Goal: Information Seeking & Learning: Learn about a topic

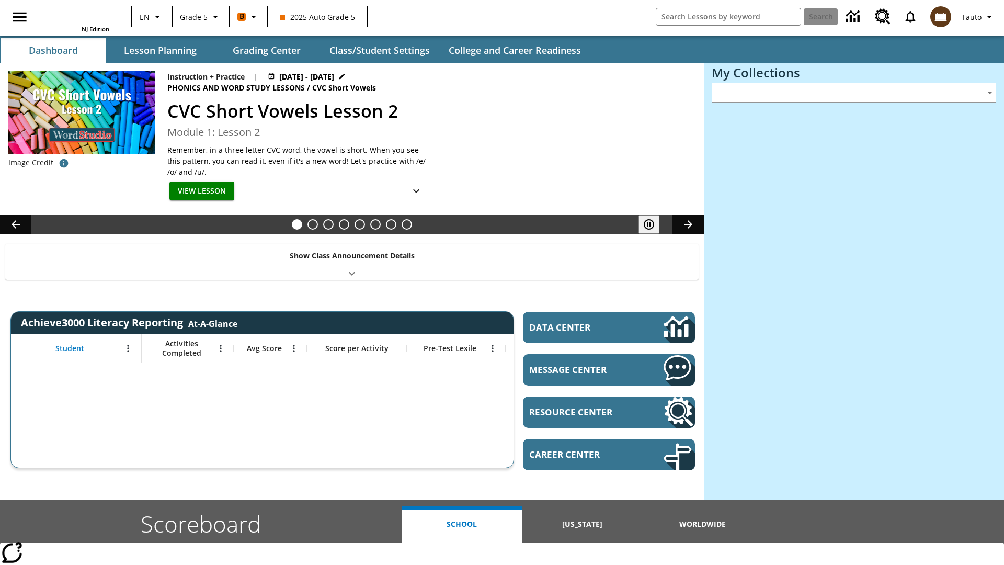
type input "-1"
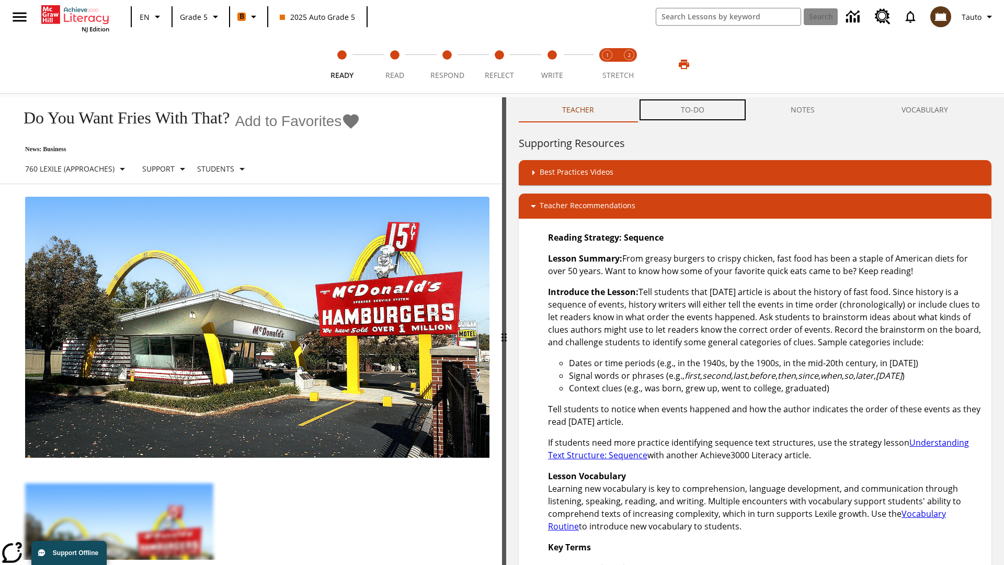
click at [693, 110] on button "TO-DO" at bounding box center [692, 109] width 110 height 25
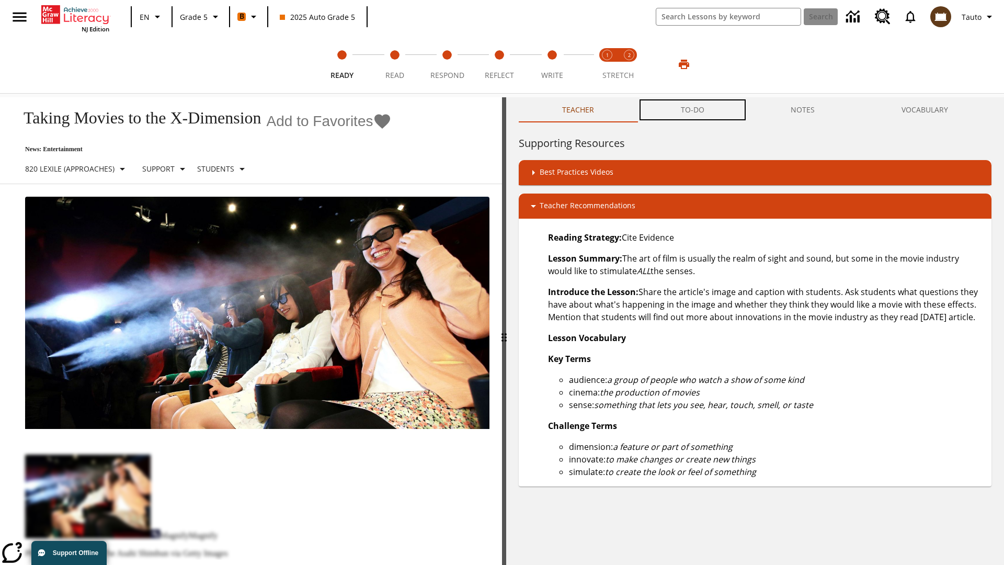
click at [693, 110] on button "TO-DO" at bounding box center [692, 109] width 110 height 25
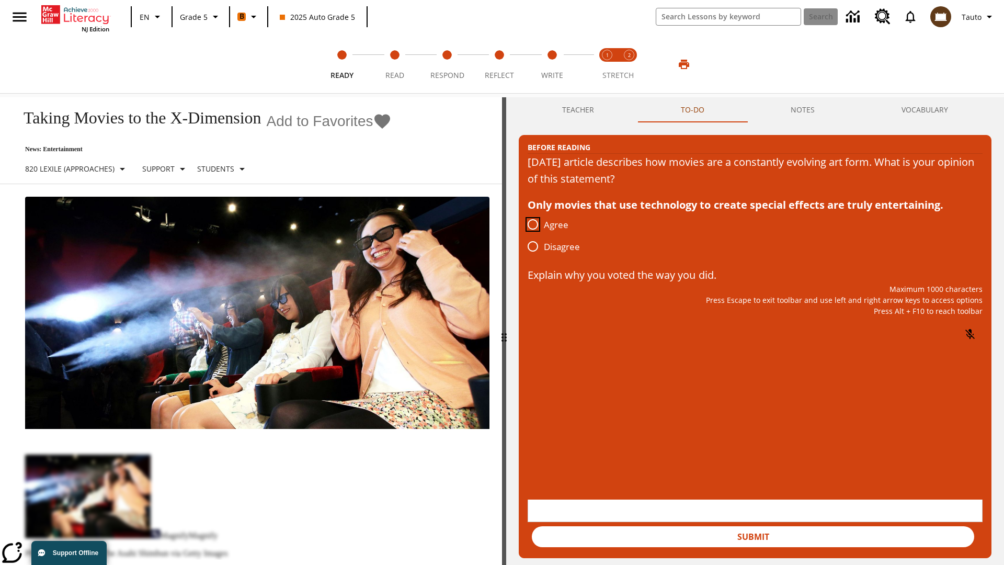
click at [533, 225] on input "Agree" at bounding box center [533, 224] width 22 height 22
radio input "true"
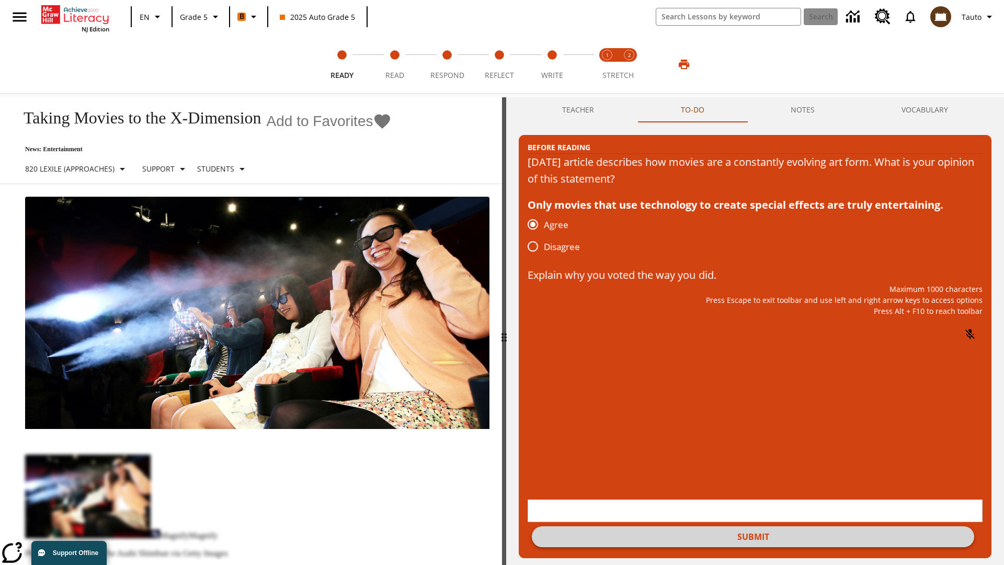
click at [753, 526] on button "Submit" at bounding box center [753, 536] width 442 height 21
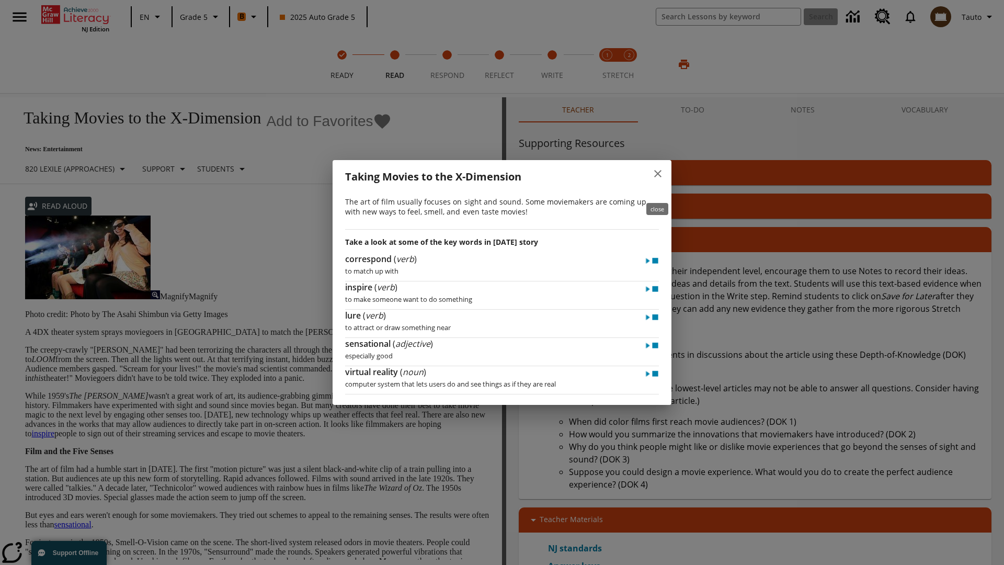
click at [658, 177] on icon "close" at bounding box center [657, 173] width 7 height 7
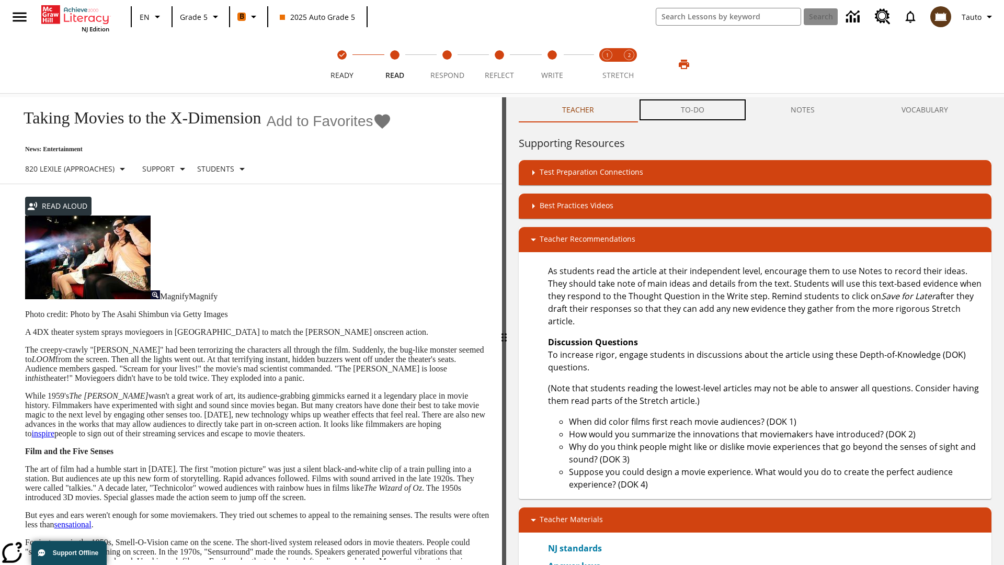
scroll to position [1, 0]
click at [693, 110] on button "TO-DO" at bounding box center [692, 109] width 110 height 25
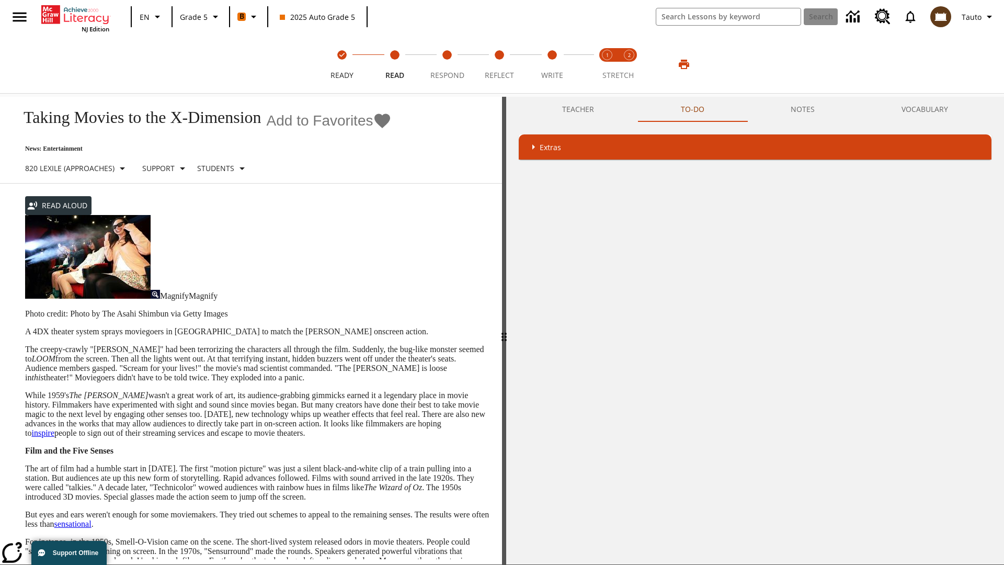
scroll to position [207, 0]
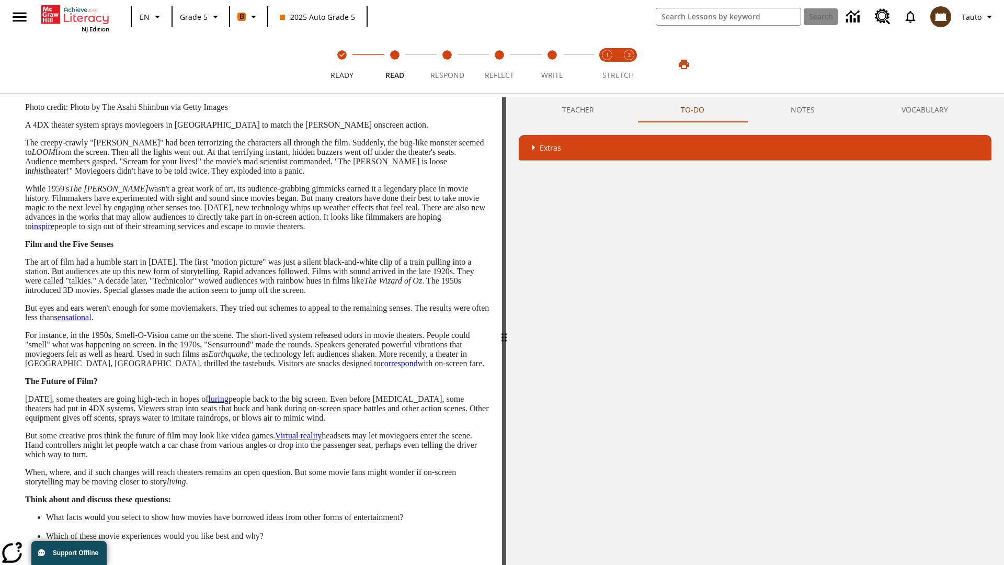
click at [471, 564] on button "Next" at bounding box center [471, 574] width 35 height 19
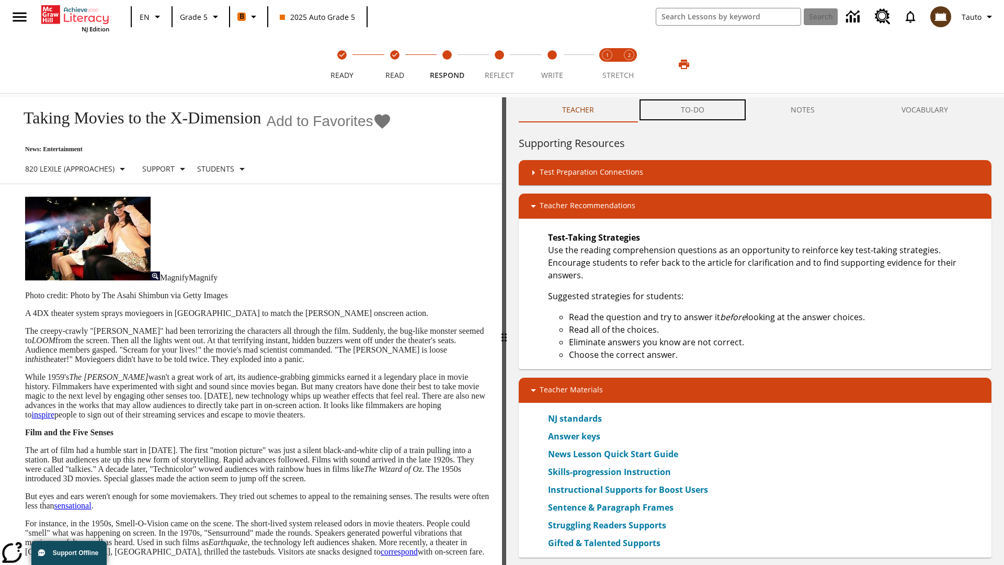
scroll to position [1, 0]
click at [693, 110] on button "TO-DO" at bounding box center [692, 109] width 110 height 25
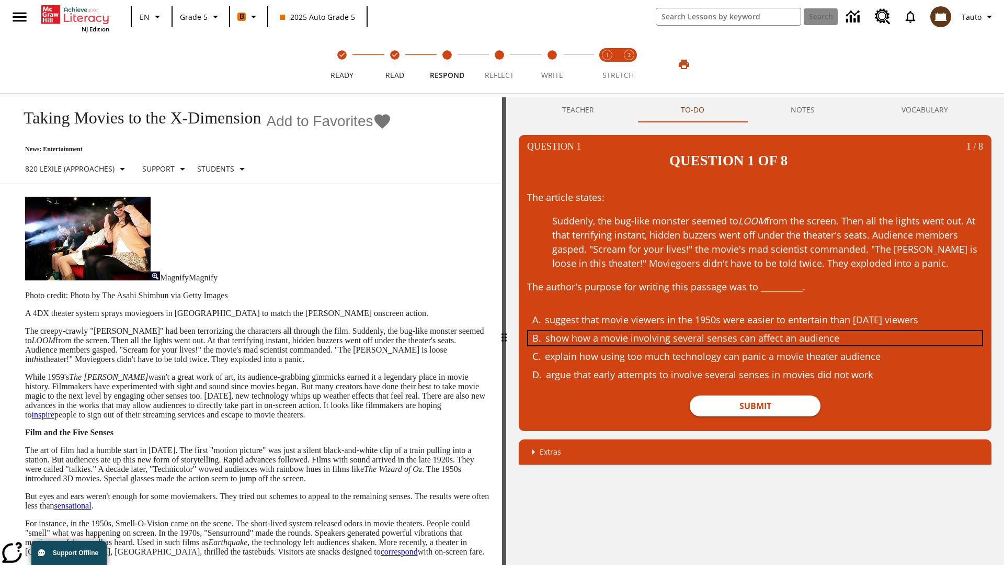
click at [755, 331] on div "show how a movie involving several senses can affect an audience" at bounding box center [747, 338] width 405 height 14
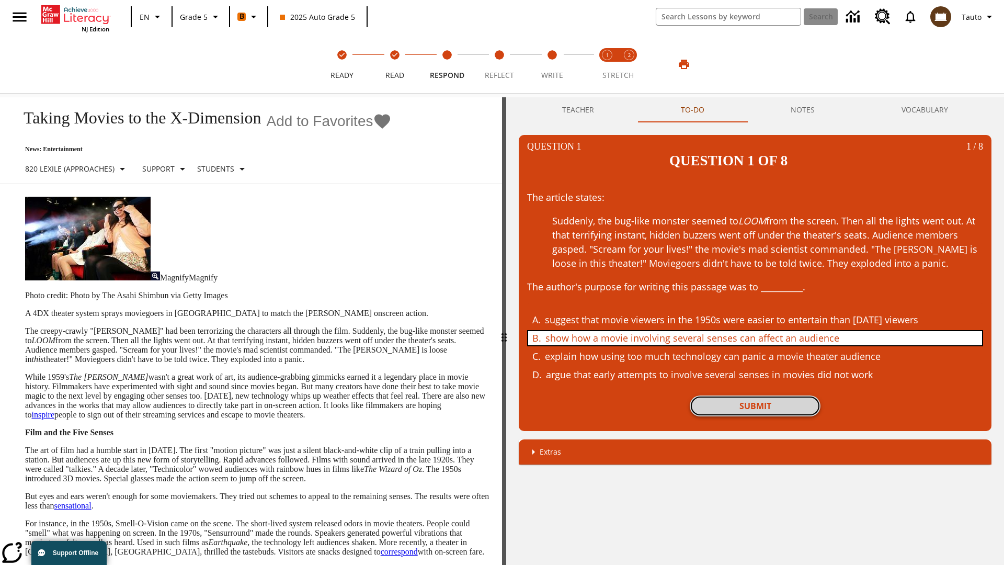
click at [755, 395] on button "Submit" at bounding box center [754, 405] width 131 height 21
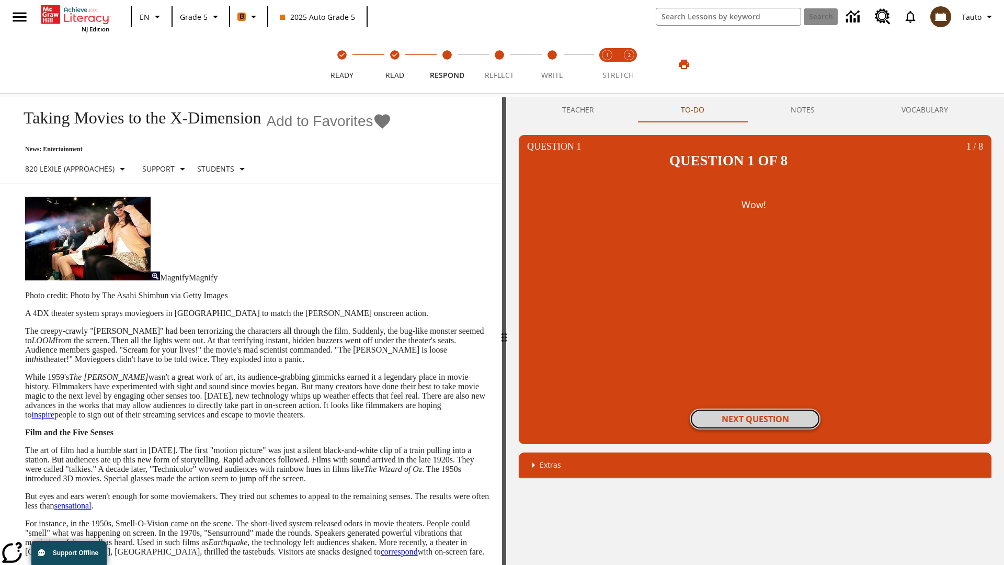
click at [755, 408] on button "Next Question" at bounding box center [754, 418] width 131 height 21
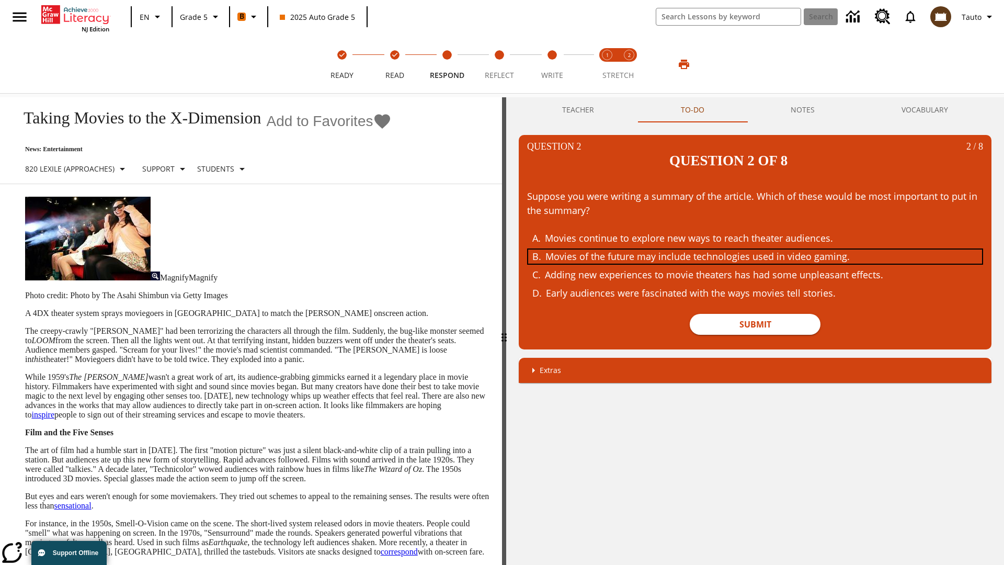
click at [755, 249] on div "Movies of the future may include technologies used in video gaming." at bounding box center [747, 256] width 405 height 14
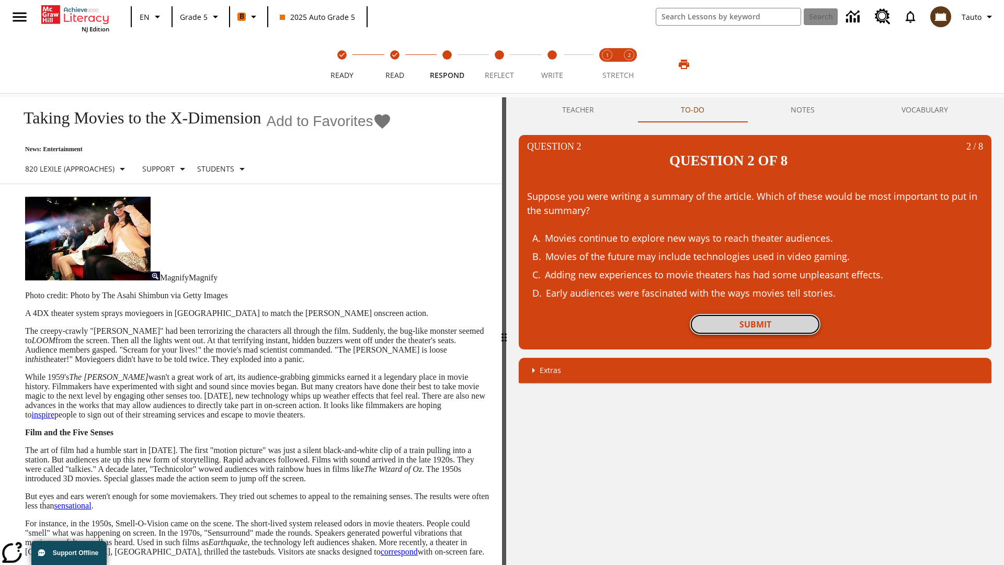
click at [755, 314] on button "Submit" at bounding box center [754, 324] width 131 height 21
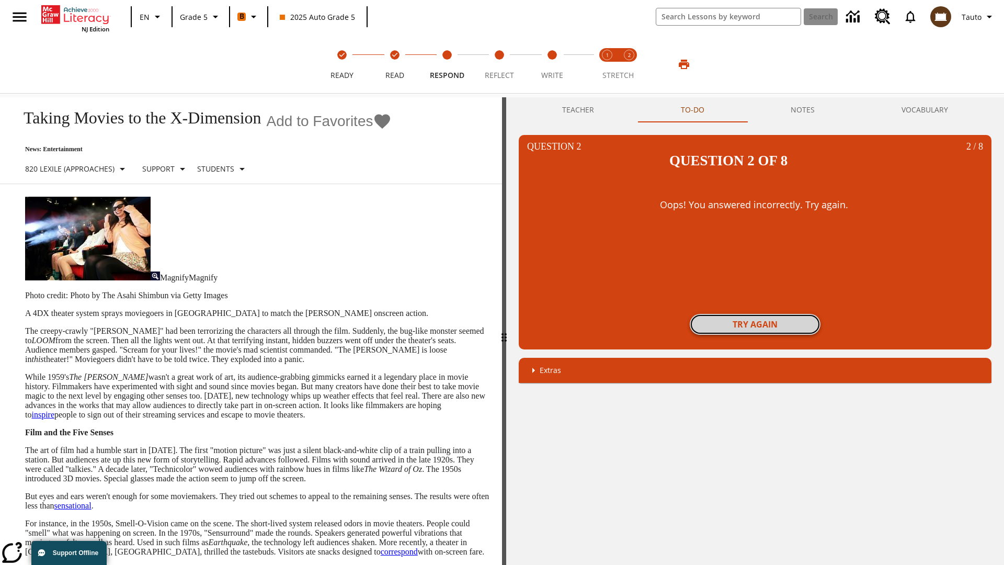
click at [755, 314] on button "Try again" at bounding box center [754, 324] width 131 height 21
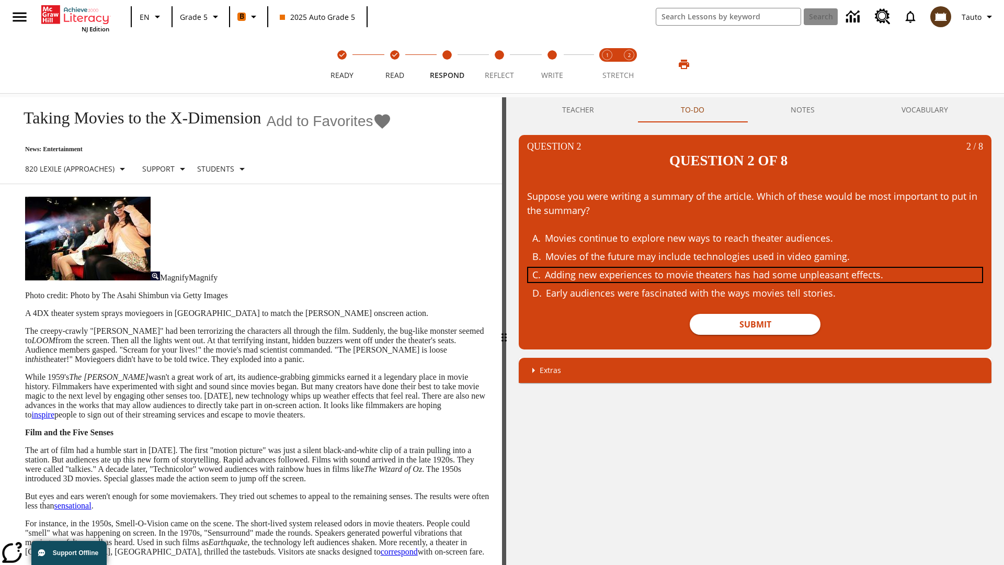
click at [755, 268] on div "Adding new experiences to movie theaters has had some unpleasant effects." at bounding box center [747, 275] width 405 height 14
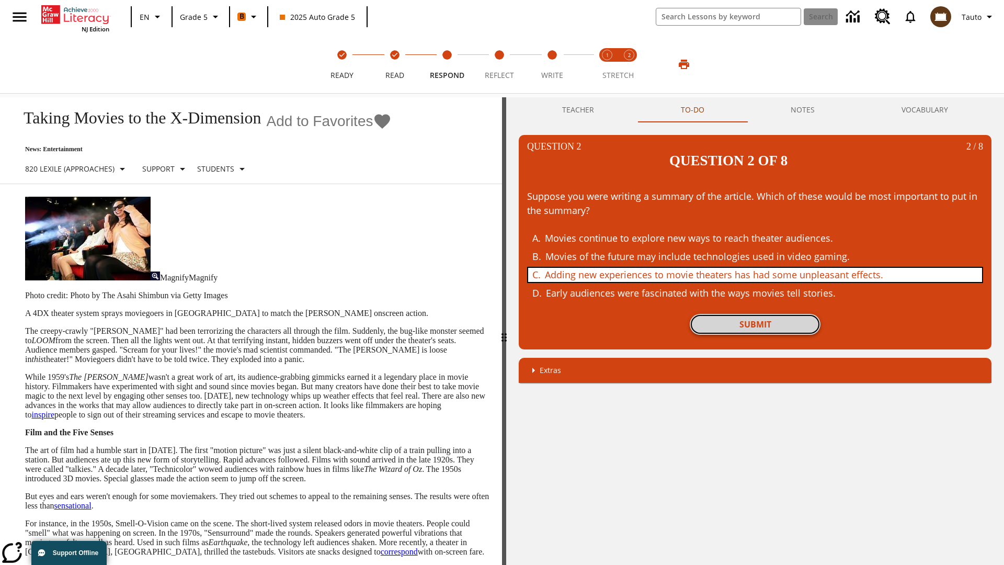
click at [755, 314] on button "Submit" at bounding box center [754, 324] width 131 height 21
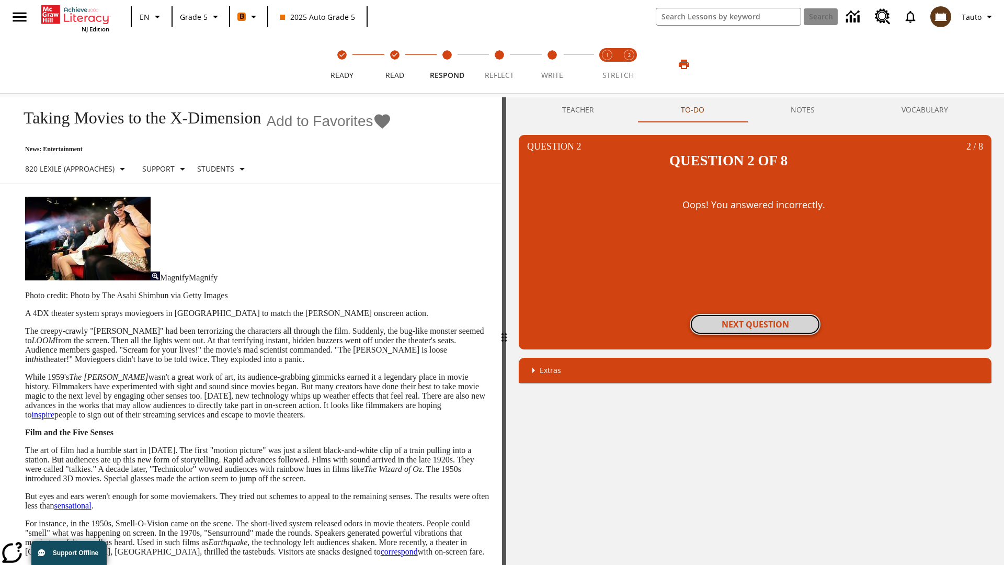
click at [755, 314] on button "Next Question" at bounding box center [754, 324] width 131 height 21
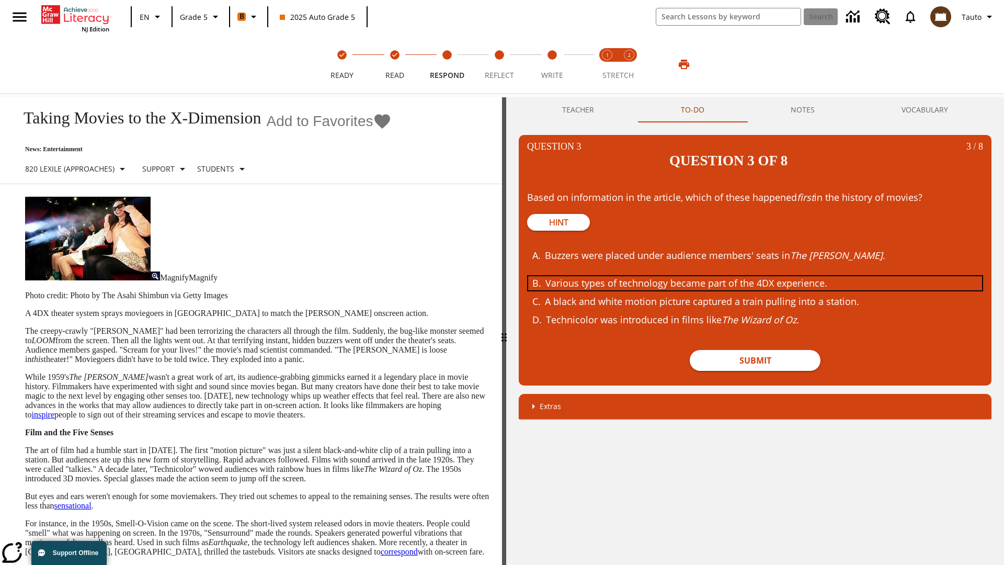
click at [755, 276] on div "Various types of technology became part of the 4DX experience." at bounding box center [747, 283] width 405 height 14
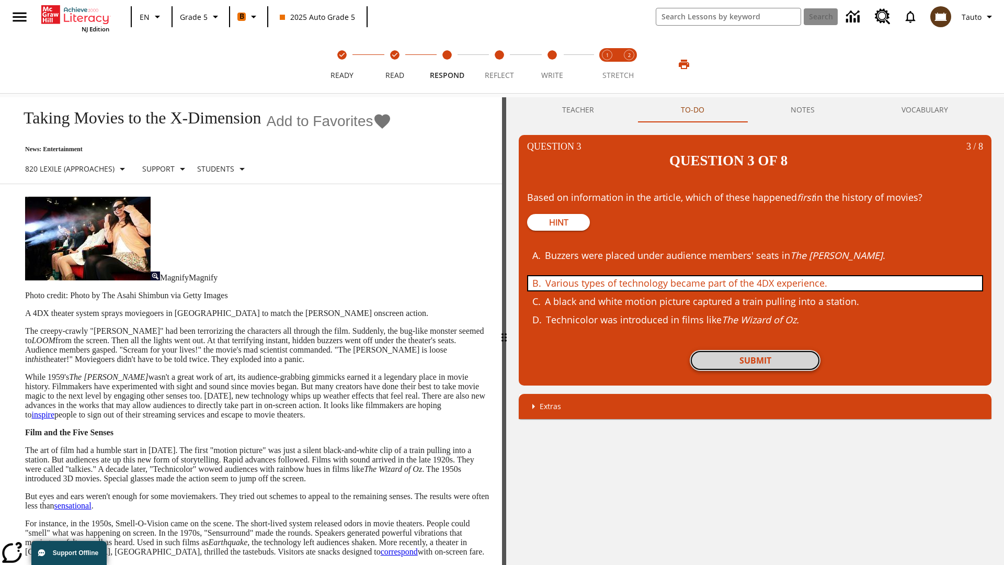
click at [755, 350] on button "Submit" at bounding box center [754, 360] width 131 height 21
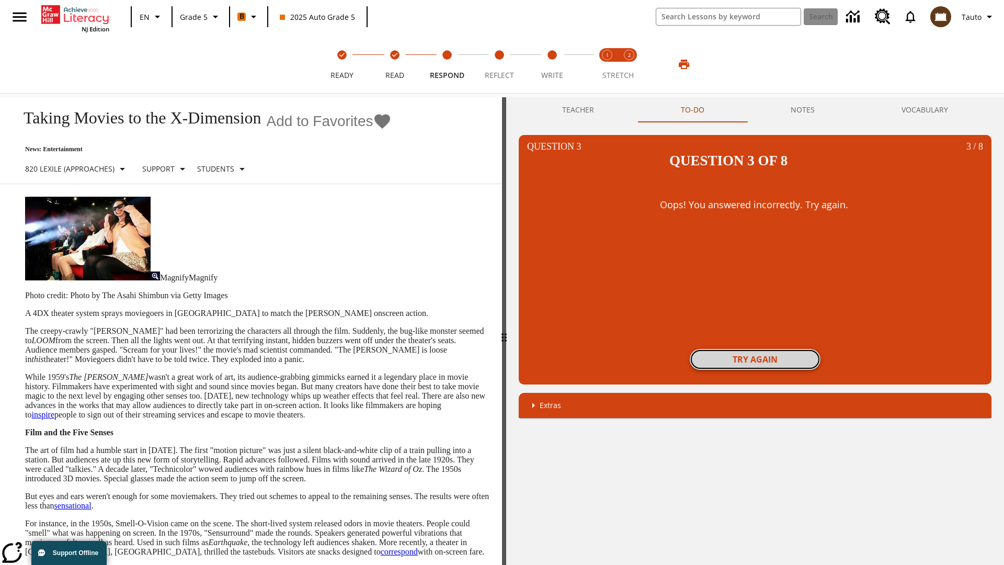
click at [755, 349] on button "Try again" at bounding box center [754, 359] width 131 height 21
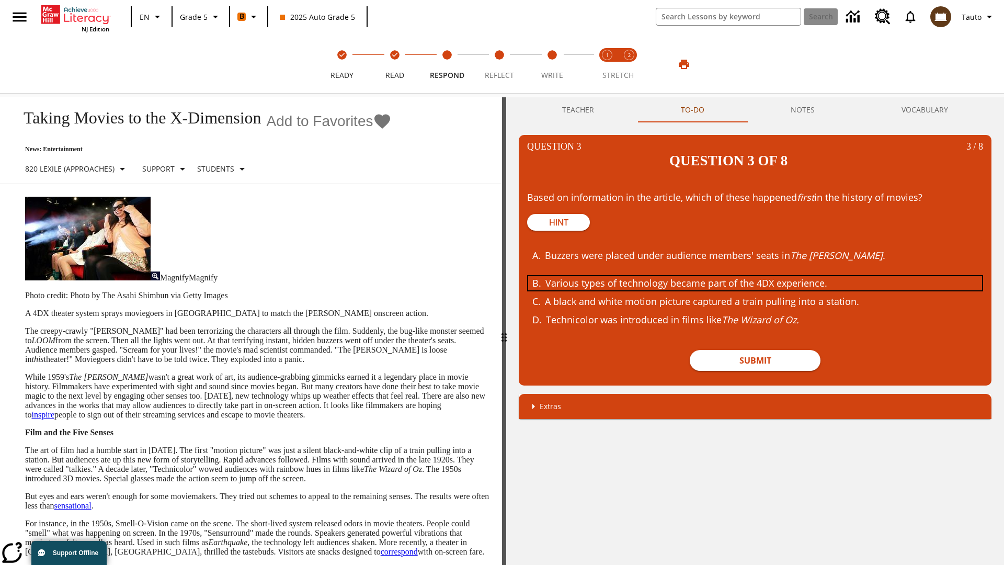
click at [755, 276] on div "Various types of technology became part of the 4DX experience." at bounding box center [747, 283] width 405 height 14
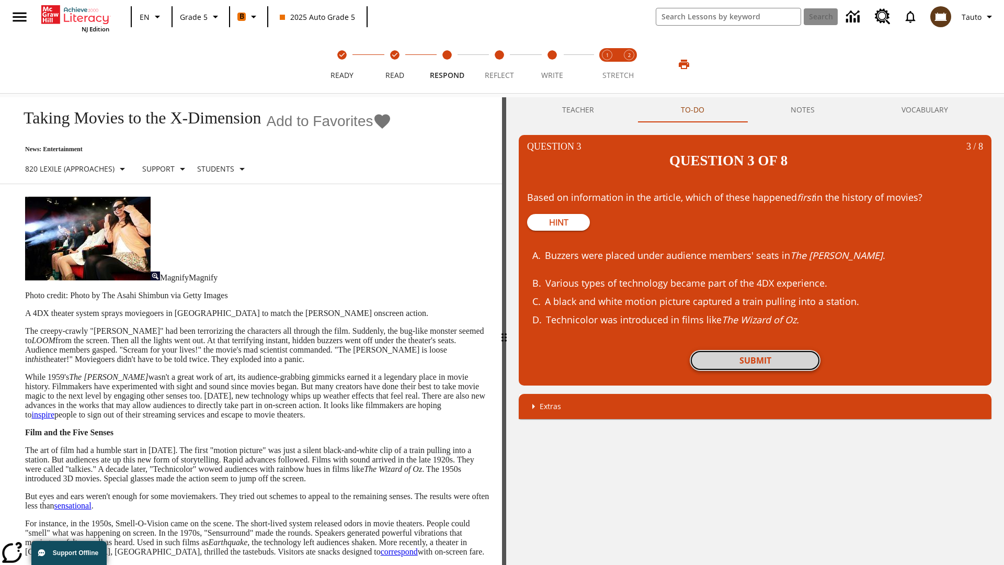
click at [755, 350] on button "Submit" at bounding box center [754, 360] width 131 height 21
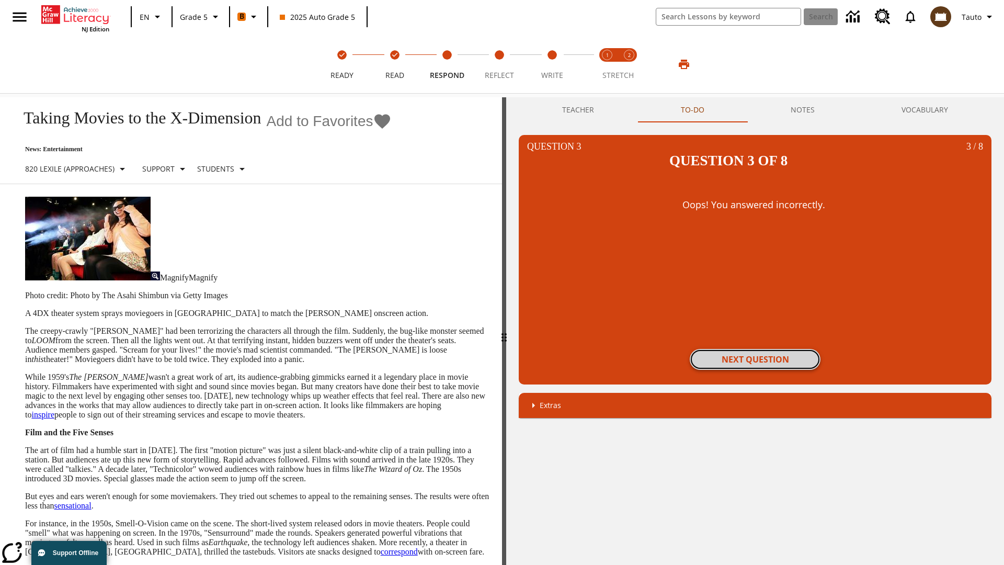
click at [755, 349] on button "Next Question" at bounding box center [754, 359] width 131 height 21
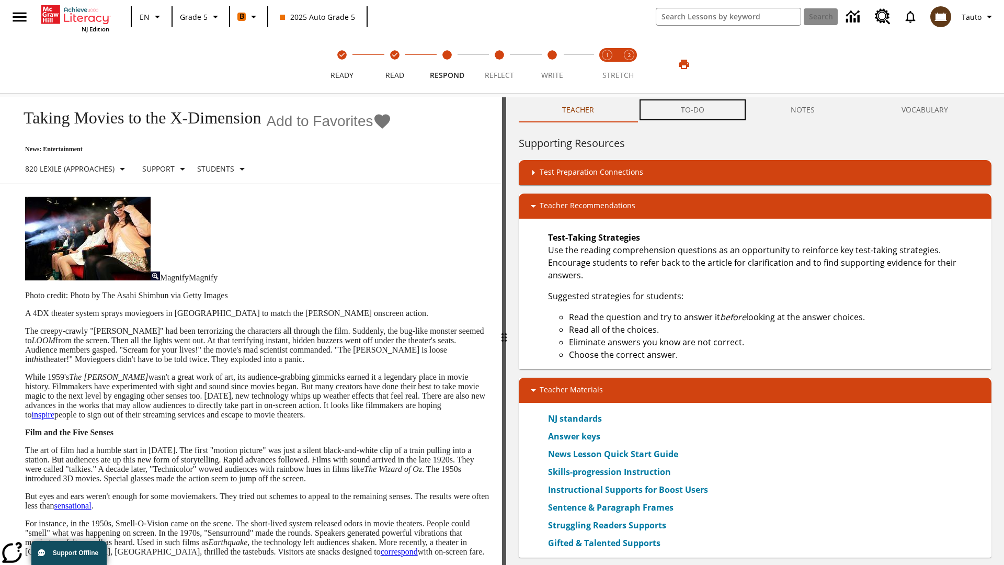
click at [693, 110] on button "TO-DO" at bounding box center [692, 109] width 110 height 25
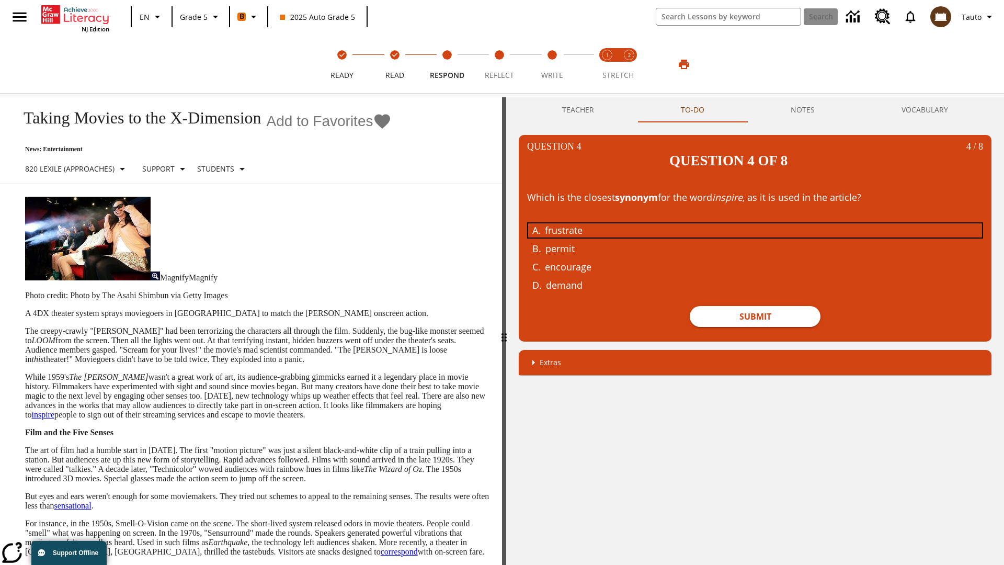
click at [755, 223] on div "frustrate" at bounding box center [747, 230] width 405 height 14
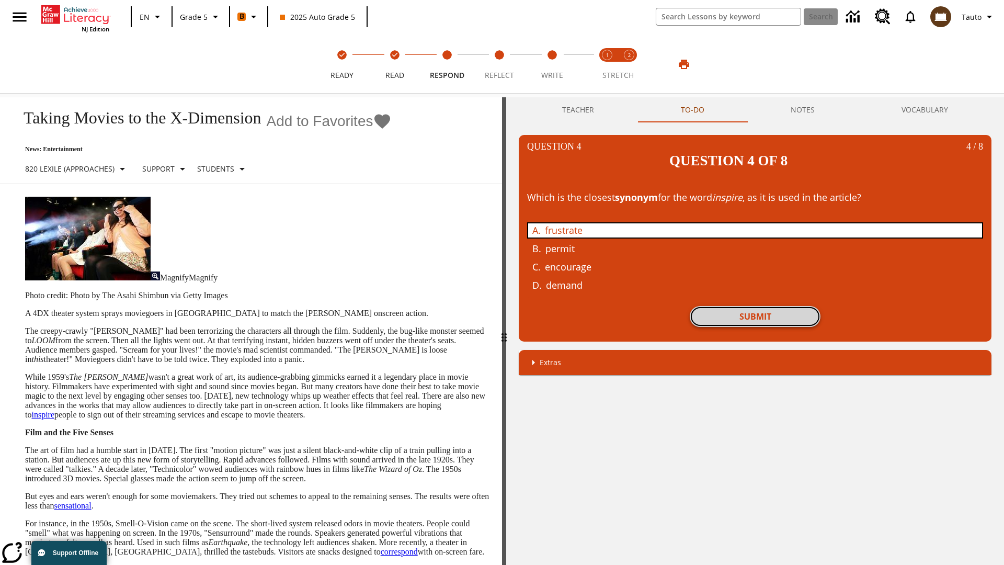
click at [755, 306] on button "Submit" at bounding box center [754, 316] width 131 height 21
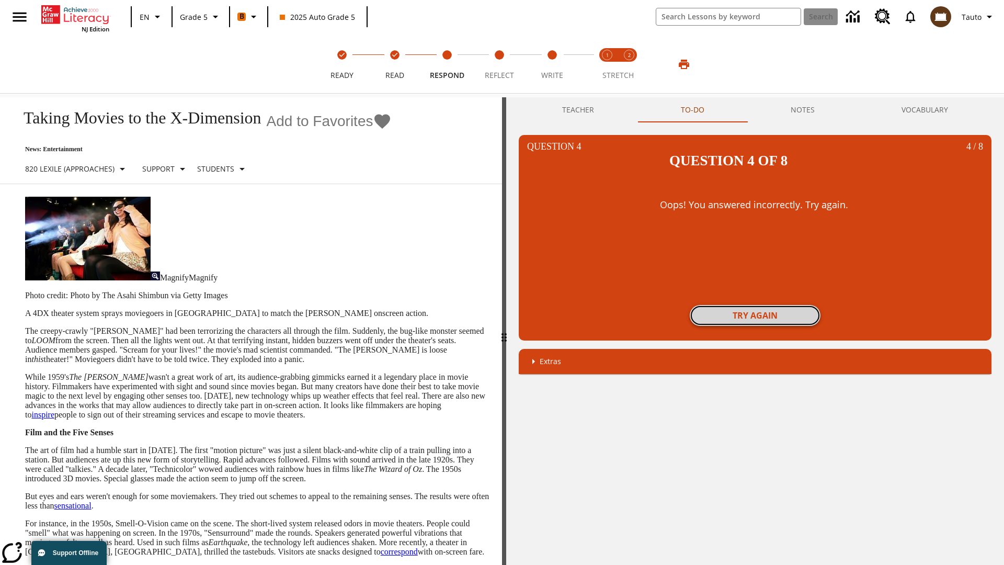
click at [755, 305] on button "Try again" at bounding box center [754, 315] width 131 height 21
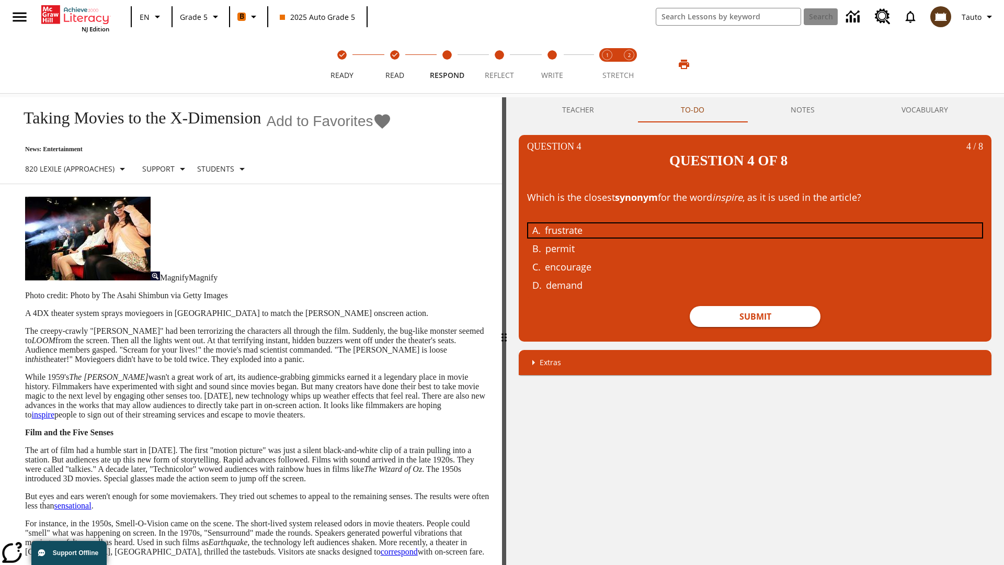
click at [755, 223] on div "frustrate" at bounding box center [747, 230] width 405 height 14
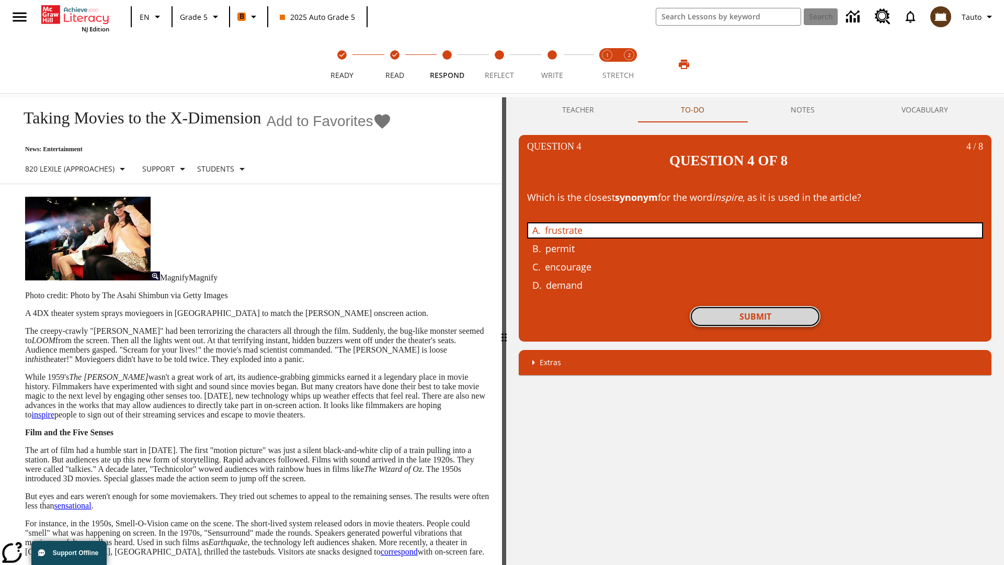
click at [755, 306] on button "Submit" at bounding box center [754, 316] width 131 height 21
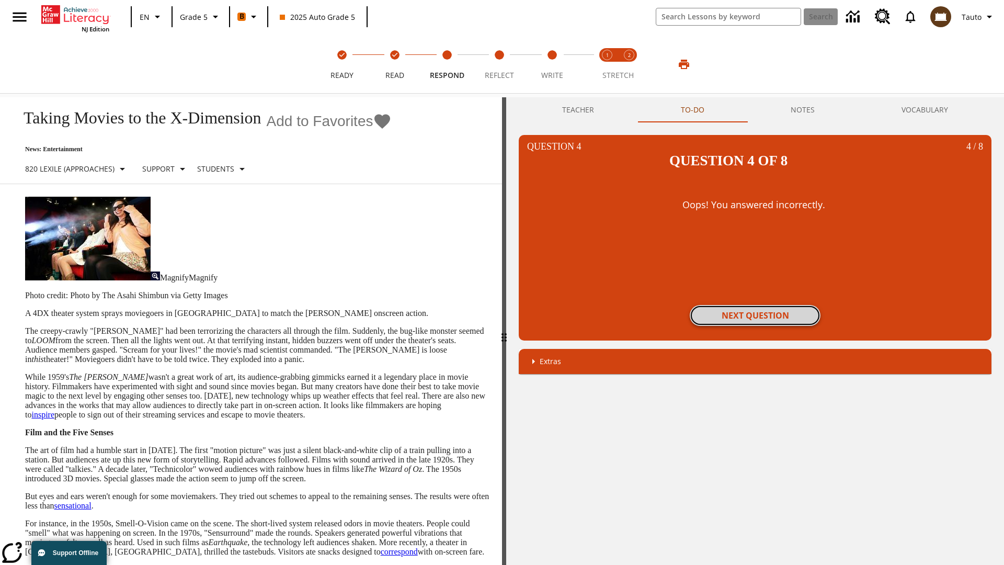
click at [755, 305] on button "Next Question" at bounding box center [754, 315] width 131 height 21
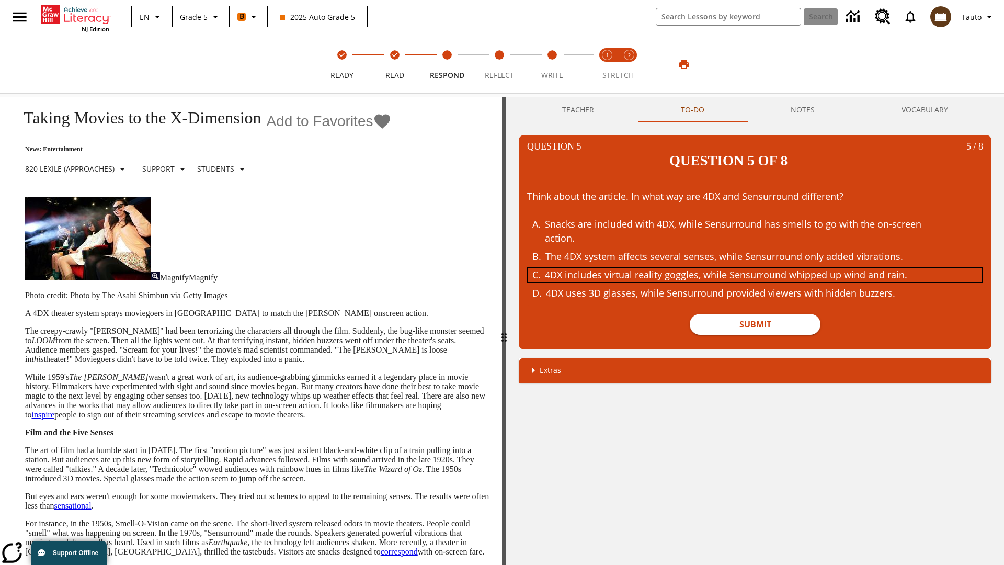
click at [755, 268] on div "4DX includes virtual reality goggles, while Sensurround whipped up wind and rai…" at bounding box center [747, 275] width 405 height 14
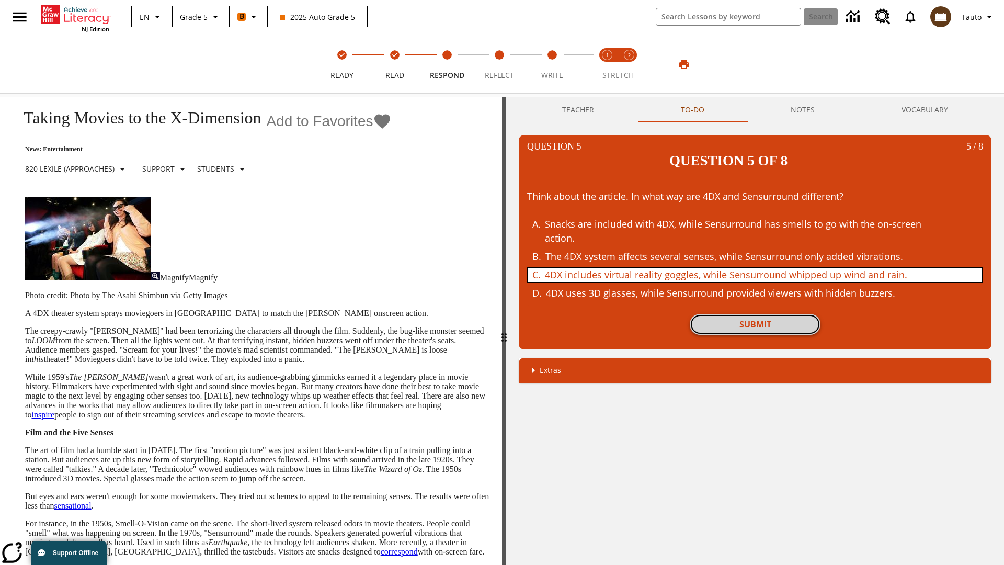
click at [755, 314] on button "Submit" at bounding box center [754, 324] width 131 height 21
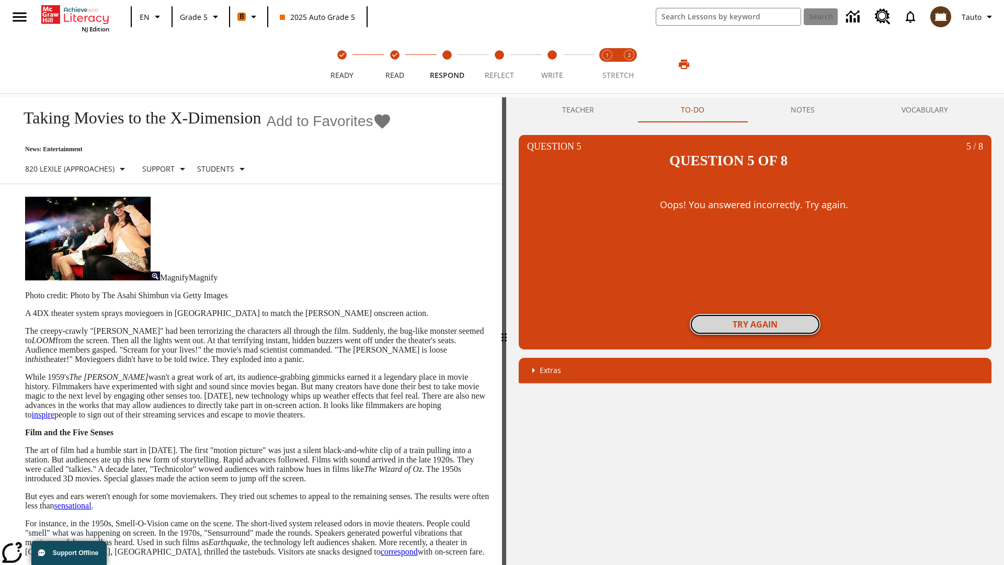
click at [755, 314] on button "Try again" at bounding box center [754, 324] width 131 height 21
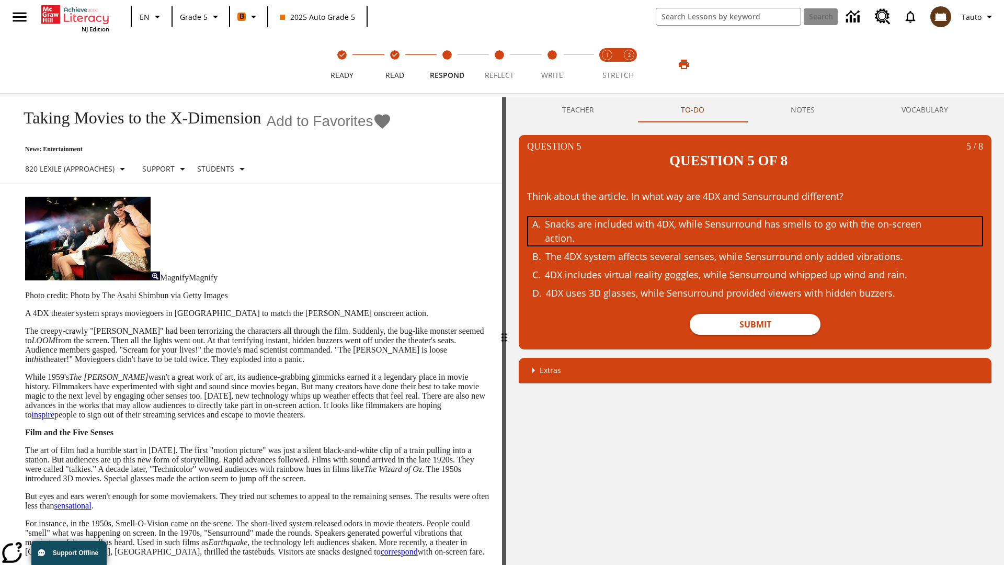
click at [755, 217] on div "Snacks are included with 4DX, while Sensurround has smells to go with the on-sc…" at bounding box center [747, 231] width 405 height 28
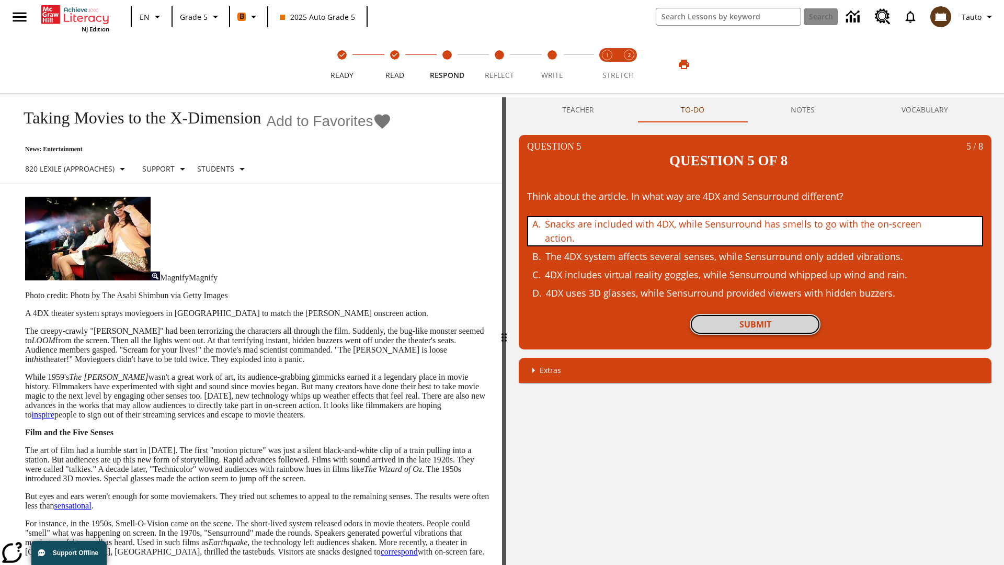
click at [755, 314] on button "Submit" at bounding box center [754, 324] width 131 height 21
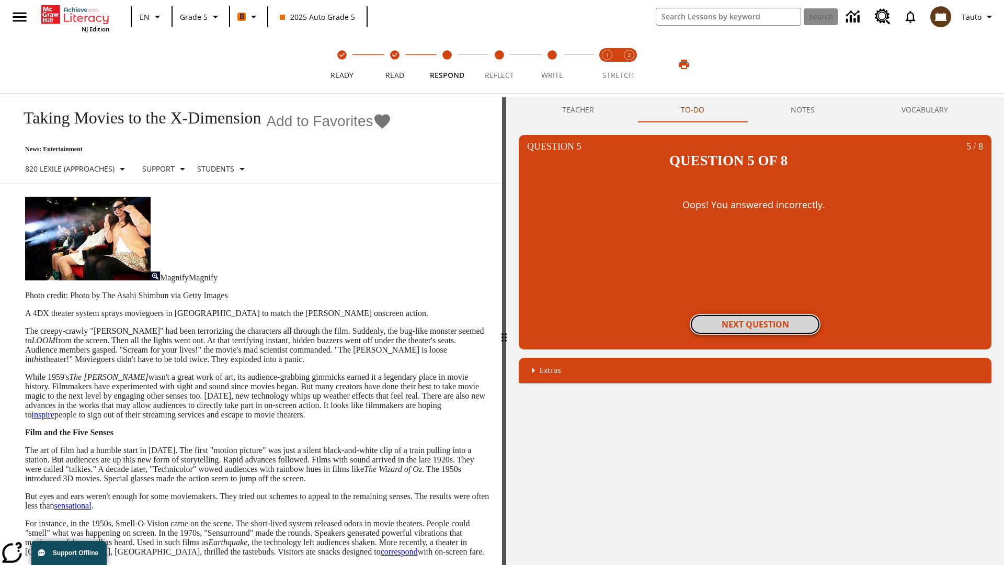
click at [755, 314] on button "Next Question" at bounding box center [754, 324] width 131 height 21
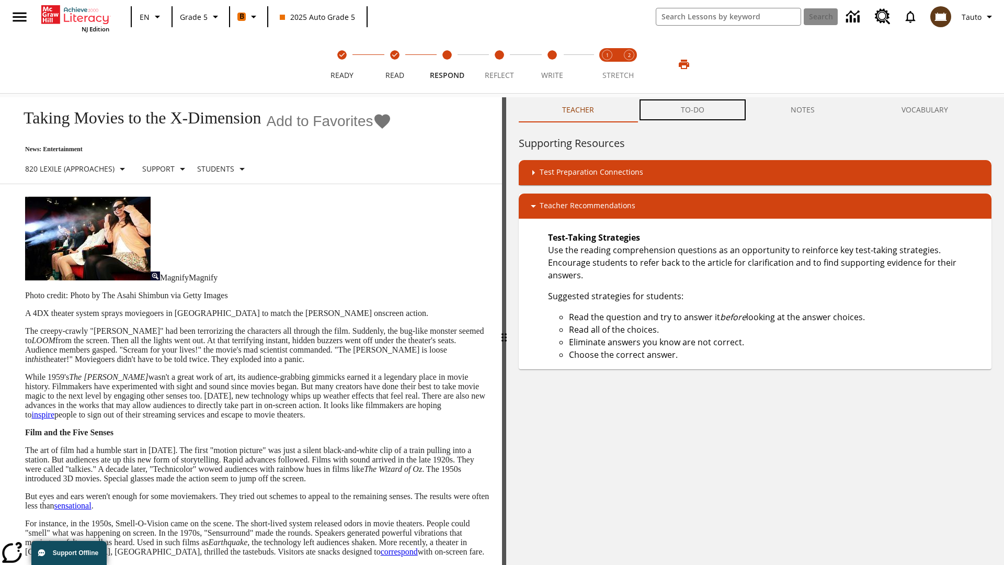
click at [693, 110] on button "TO-DO" at bounding box center [692, 109] width 110 height 25
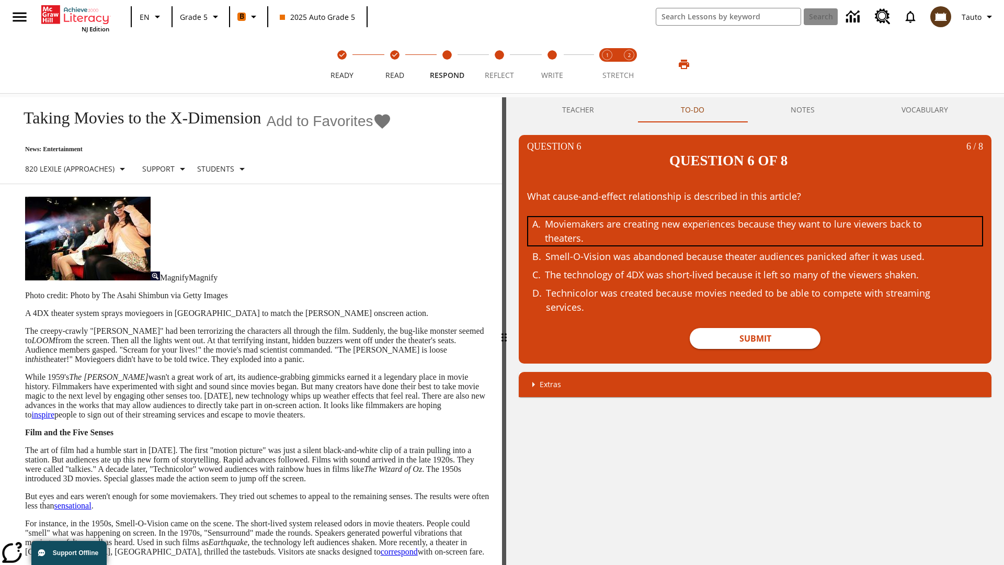
click at [755, 217] on div "Moviemakers are creating new experiences because they want to lure viewers back…" at bounding box center [747, 231] width 405 height 28
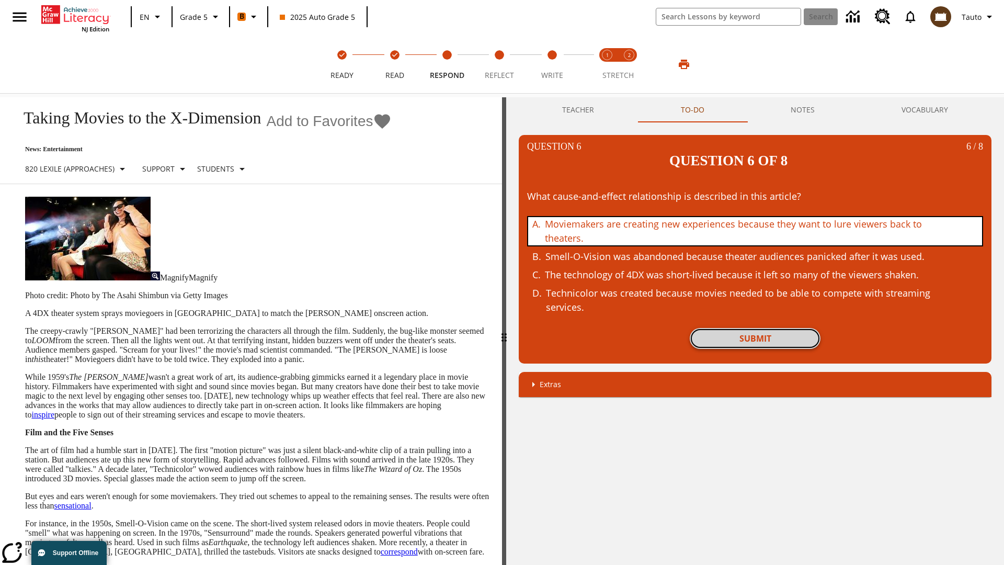
click at [755, 328] on button "Submit" at bounding box center [754, 338] width 131 height 21
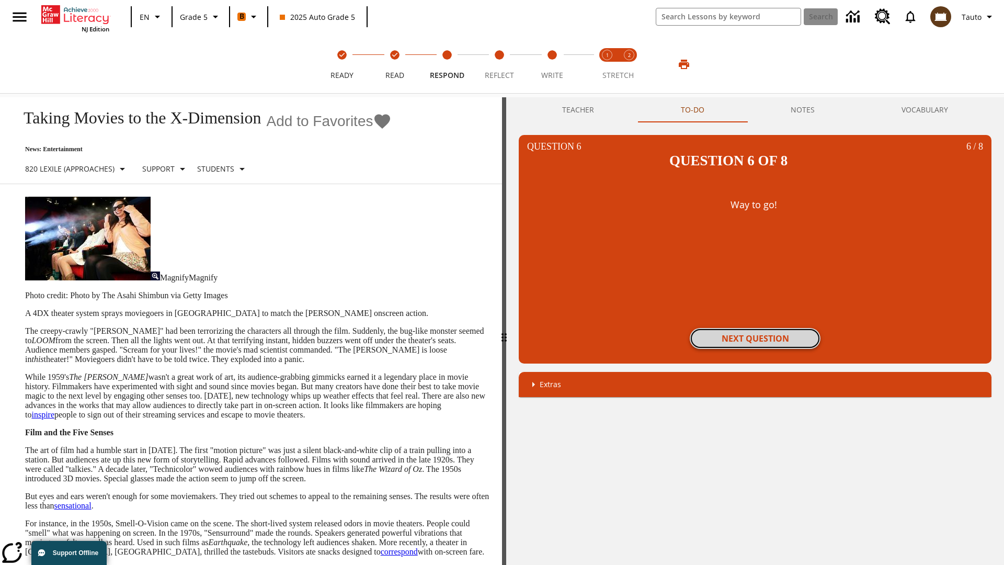
click at [755, 328] on button "Next Question" at bounding box center [754, 338] width 131 height 21
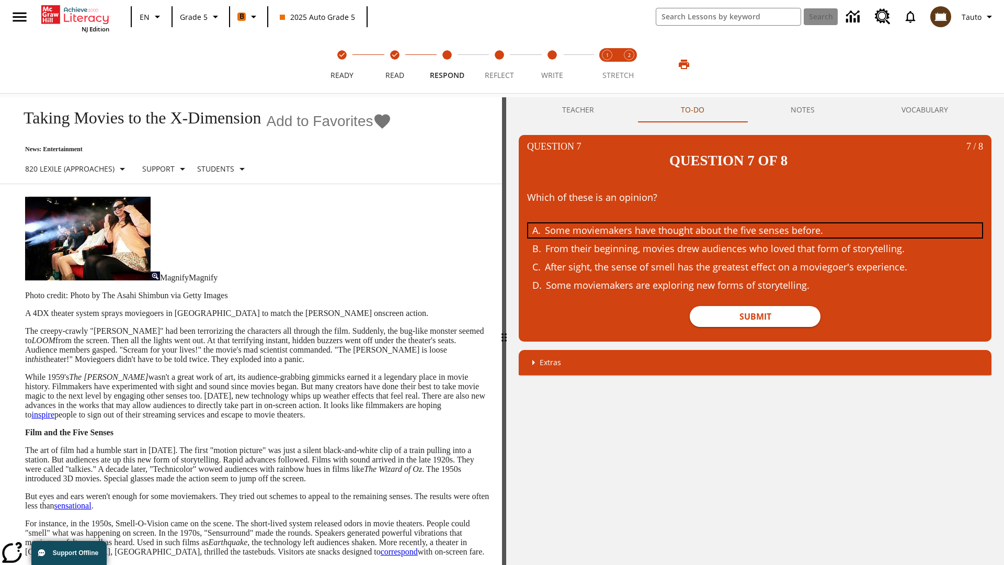
click at [755, 223] on div "Some moviemakers have thought about the five senses before." at bounding box center [747, 230] width 405 height 14
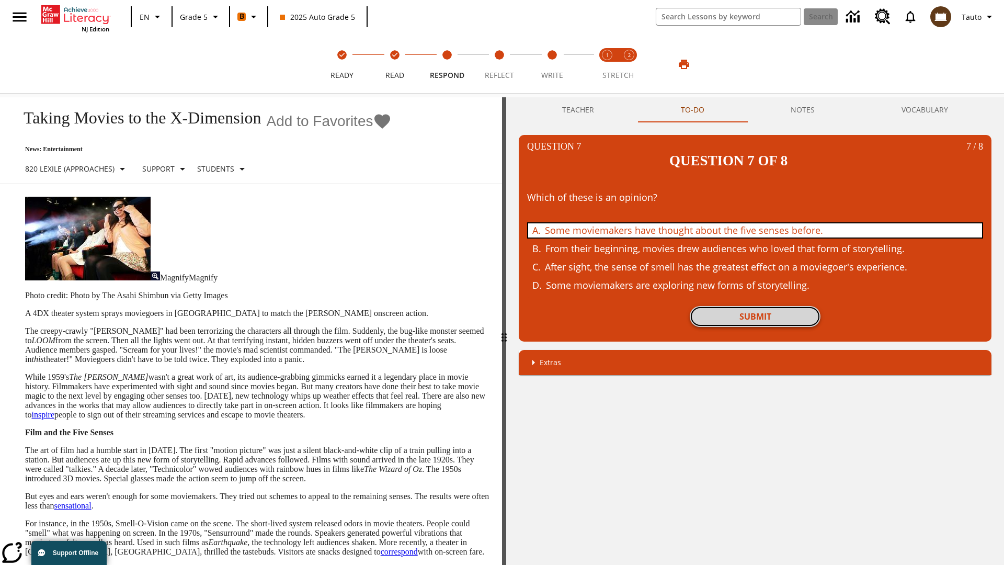
click at [755, 306] on button "Submit" at bounding box center [754, 316] width 131 height 21
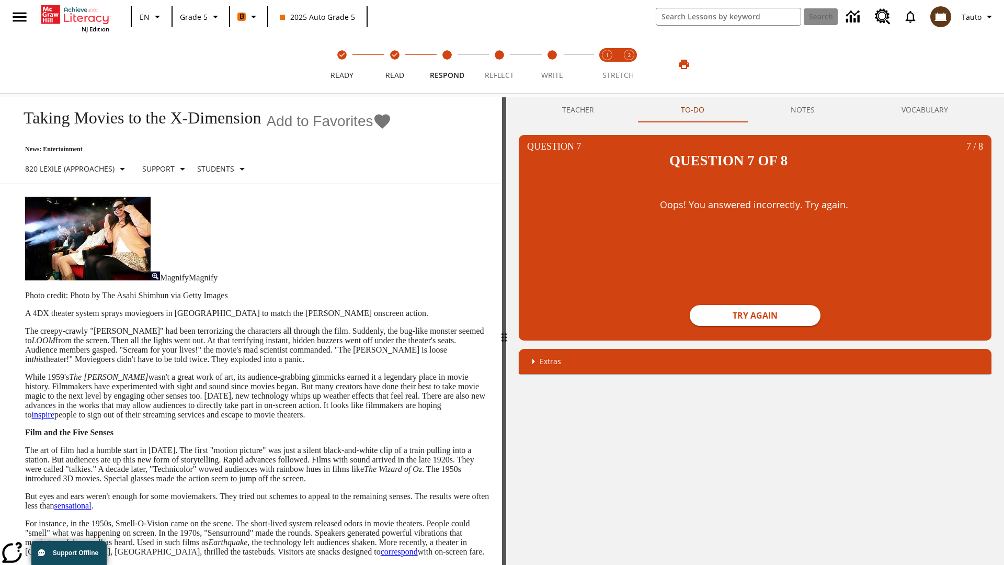
click at [755, 305] on button "Try again" at bounding box center [754, 315] width 131 height 21
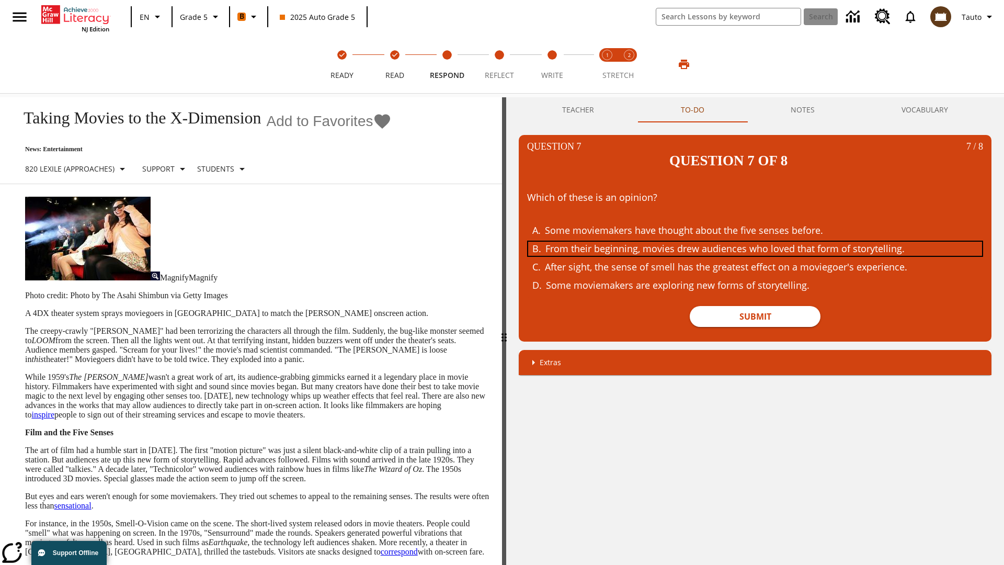
click at [755, 242] on div "From their beginning, movies drew audiences who loved that form of storytelling." at bounding box center [747, 249] width 405 height 14
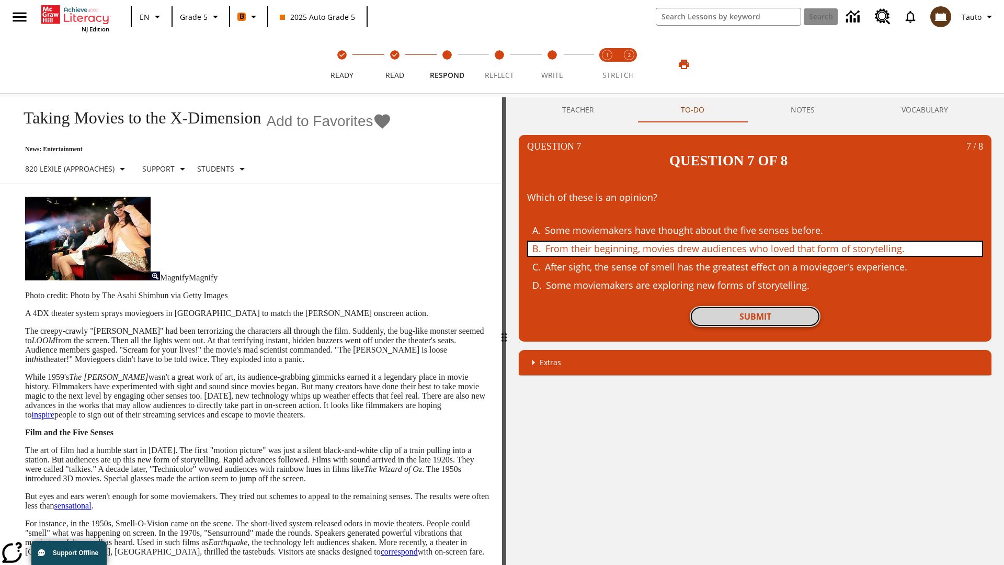
click at [755, 306] on button "Submit" at bounding box center [754, 316] width 131 height 21
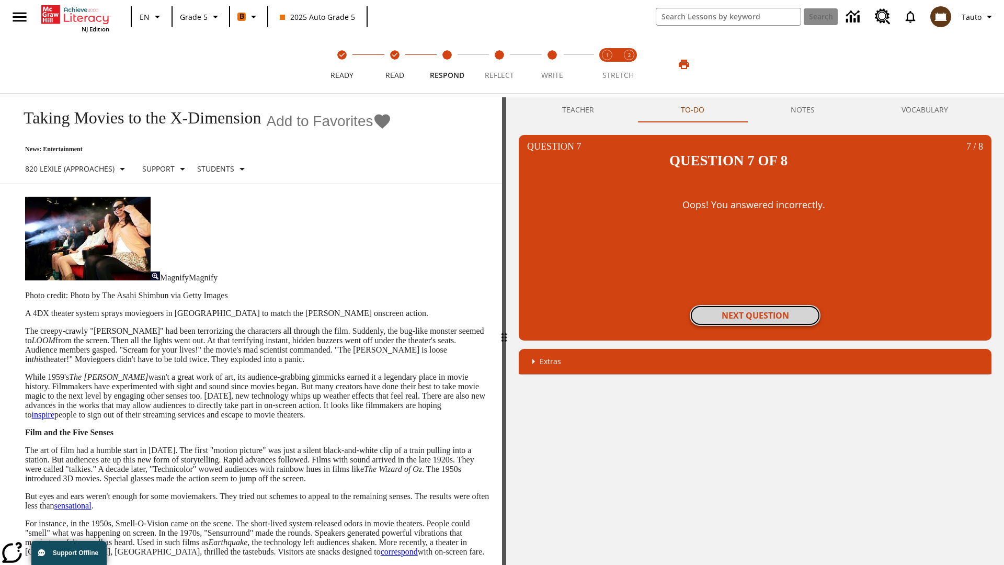
click at [755, 305] on button "Next Question" at bounding box center [754, 315] width 131 height 21
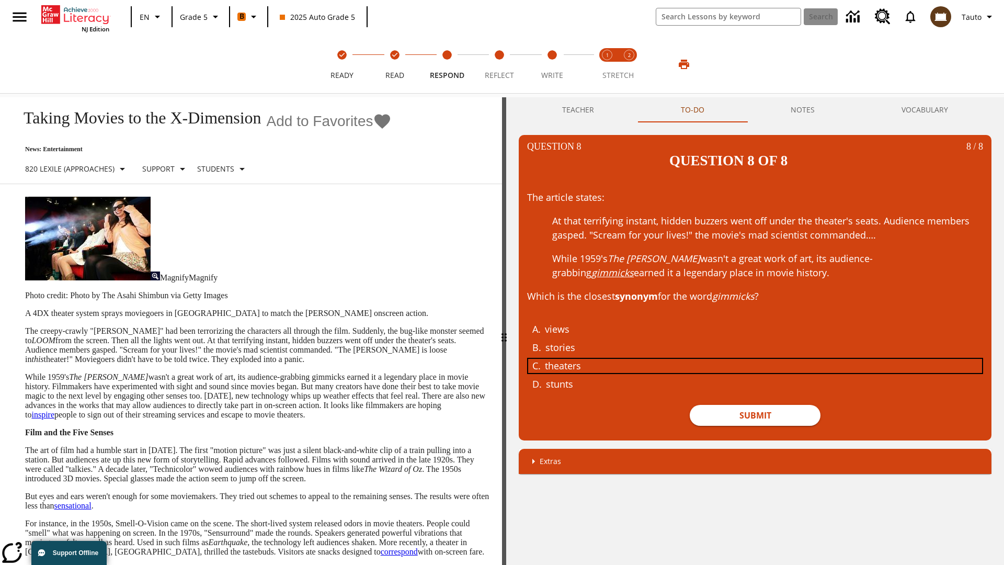
click at [755, 359] on div "theaters" at bounding box center [747, 366] width 405 height 14
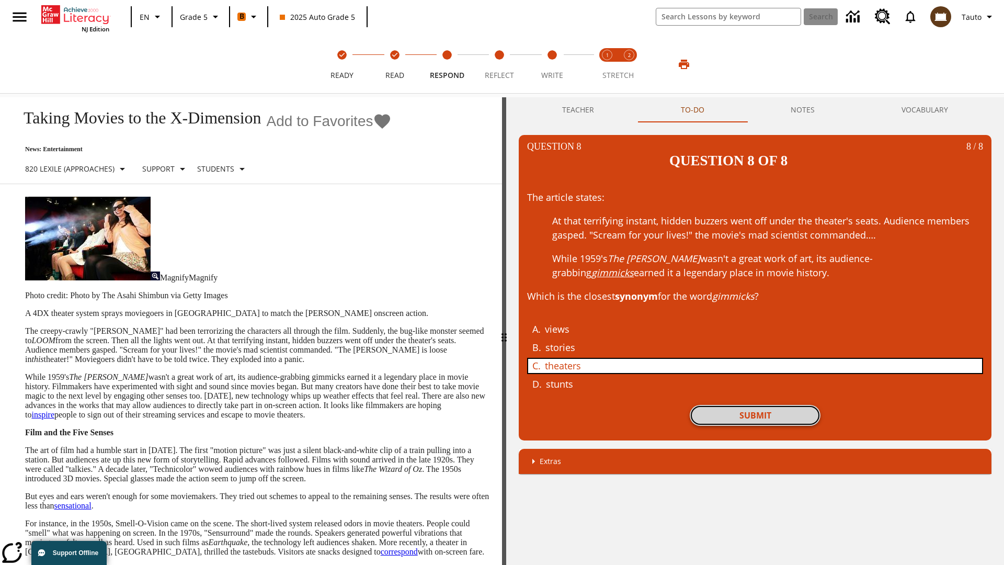
click at [755, 405] on button "Submit" at bounding box center [754, 415] width 131 height 21
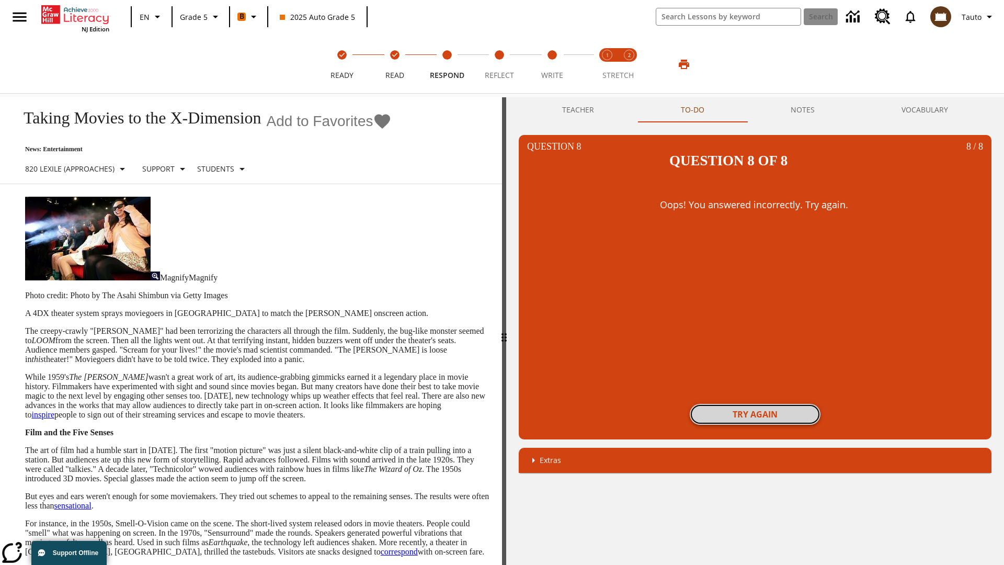
click at [755, 404] on button "Try again" at bounding box center [754, 414] width 131 height 21
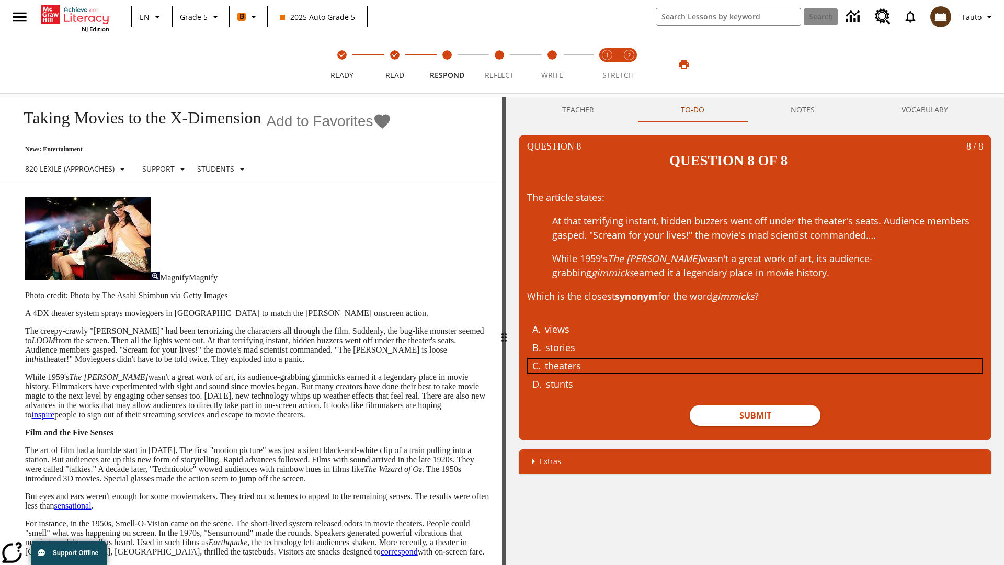
click at [755, 359] on div "theaters" at bounding box center [747, 366] width 405 height 14
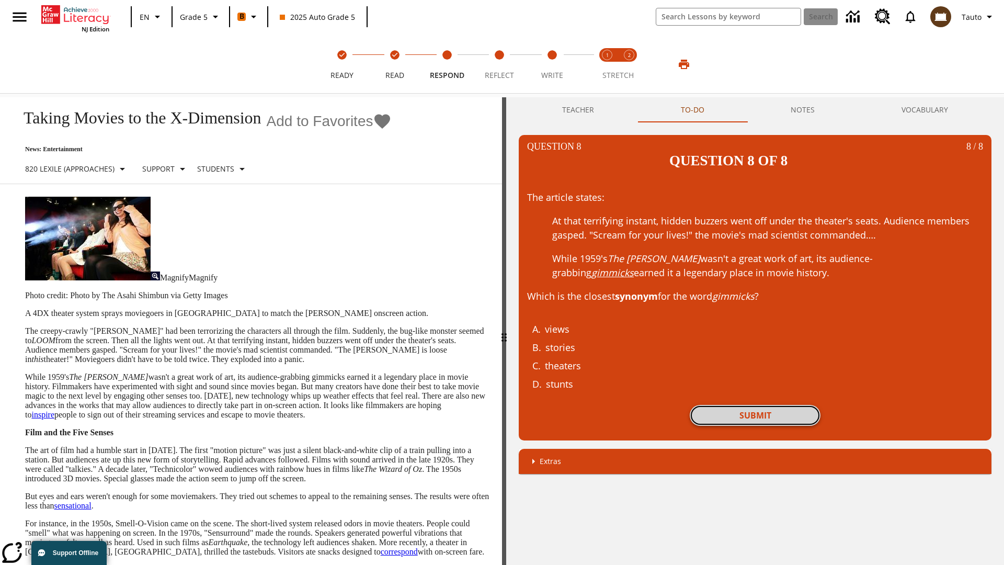
click at [755, 405] on button "Submit" at bounding box center [754, 415] width 131 height 21
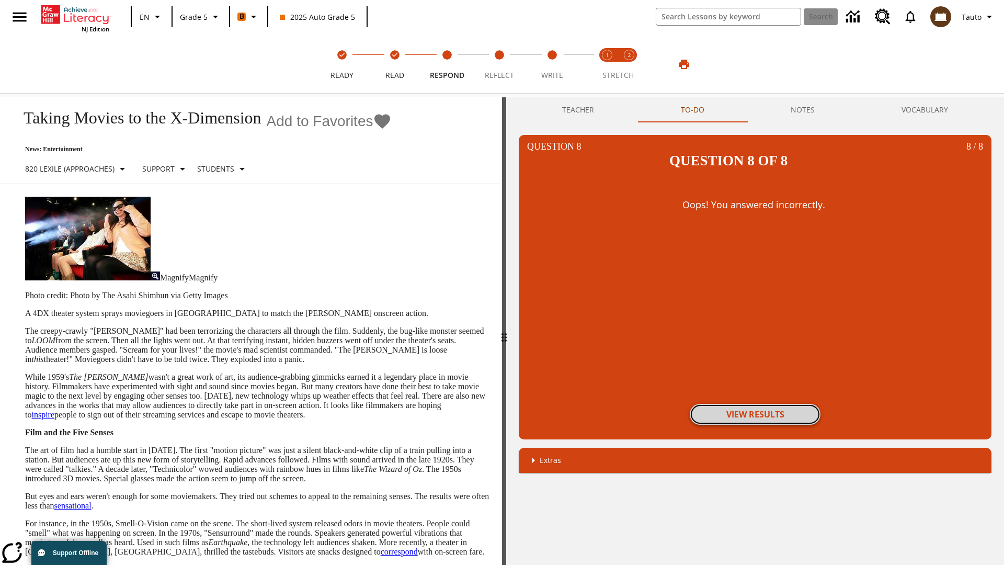
click at [755, 404] on button "View Results" at bounding box center [754, 414] width 131 height 21
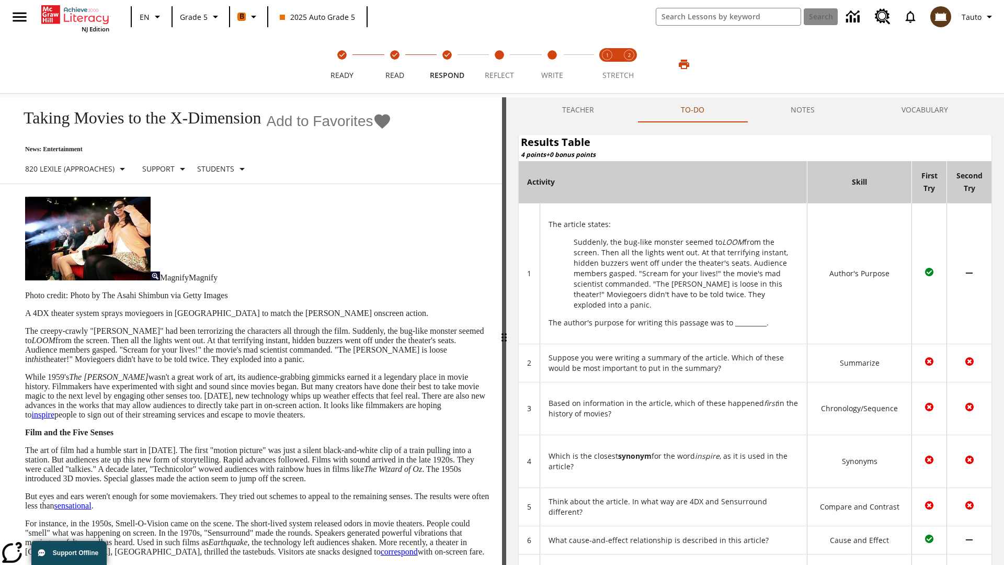
scroll to position [285, 0]
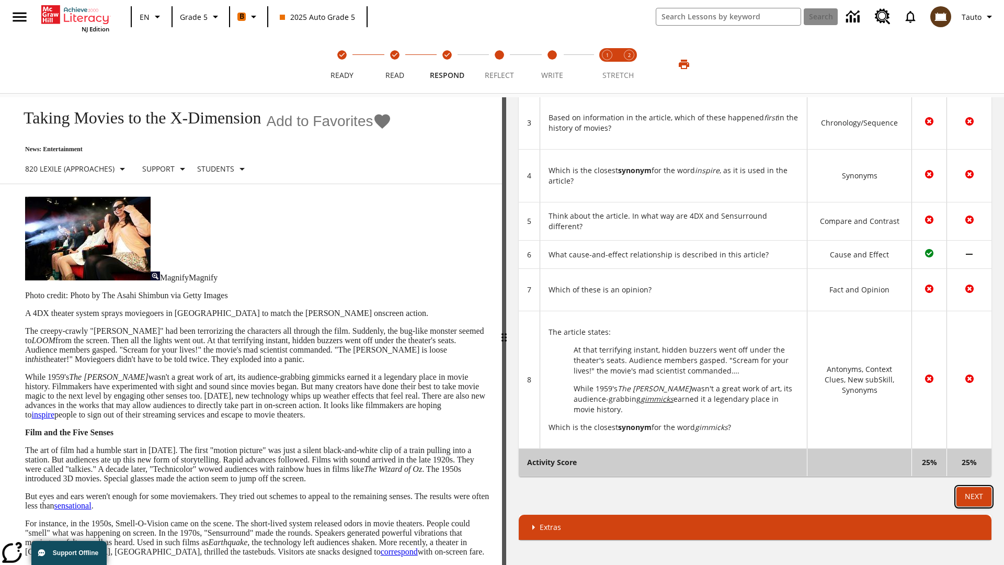
click at [973, 496] on button "Next" at bounding box center [973, 496] width 35 height 19
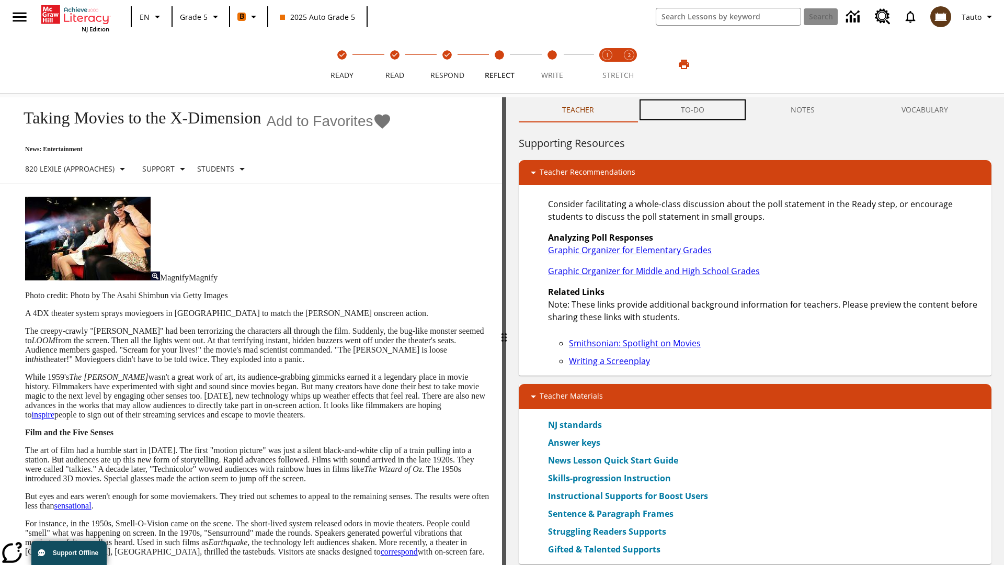
click at [693, 110] on button "TO-DO" at bounding box center [692, 109] width 110 height 25
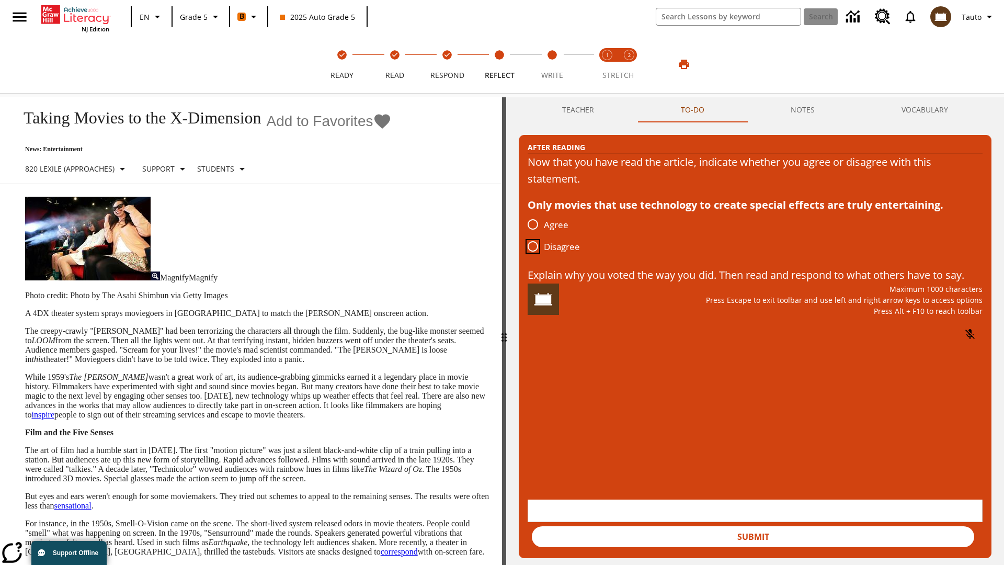
click at [533, 247] on input "Disagree" at bounding box center [533, 246] width 22 height 22
radio input "true"
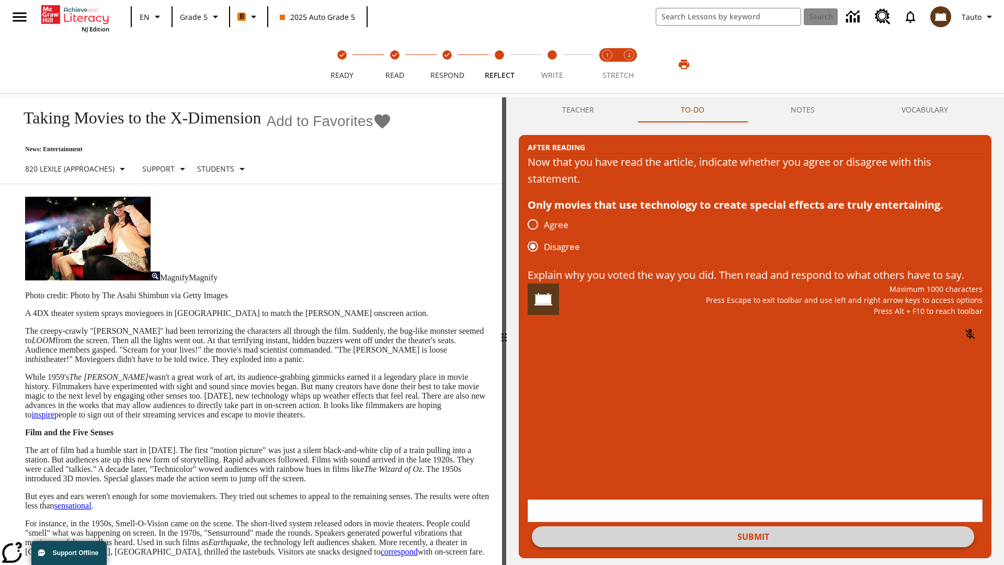
click at [753, 526] on button "Submit" at bounding box center [753, 536] width 442 height 21
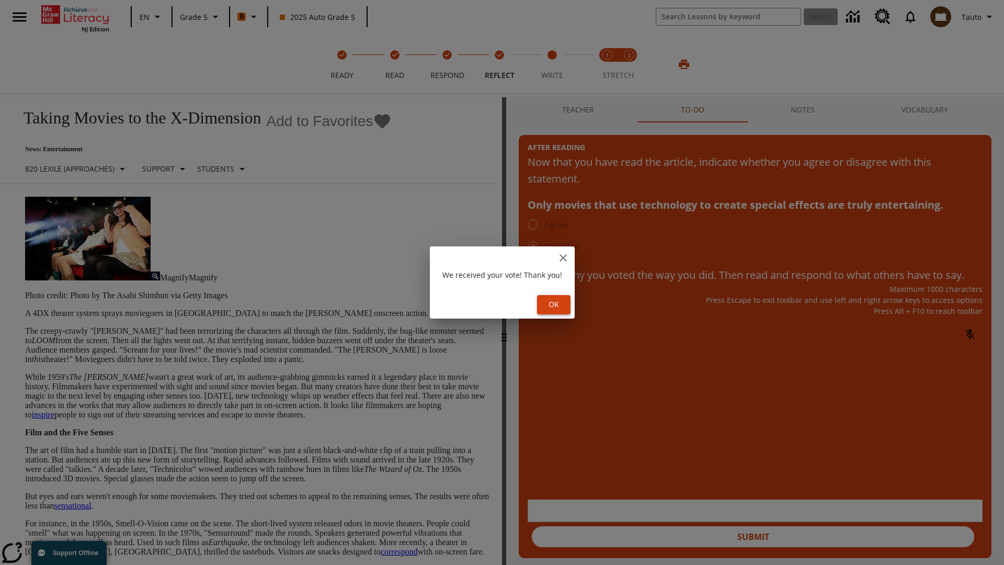
click at [554, 304] on button "Ok" at bounding box center [553, 304] width 33 height 19
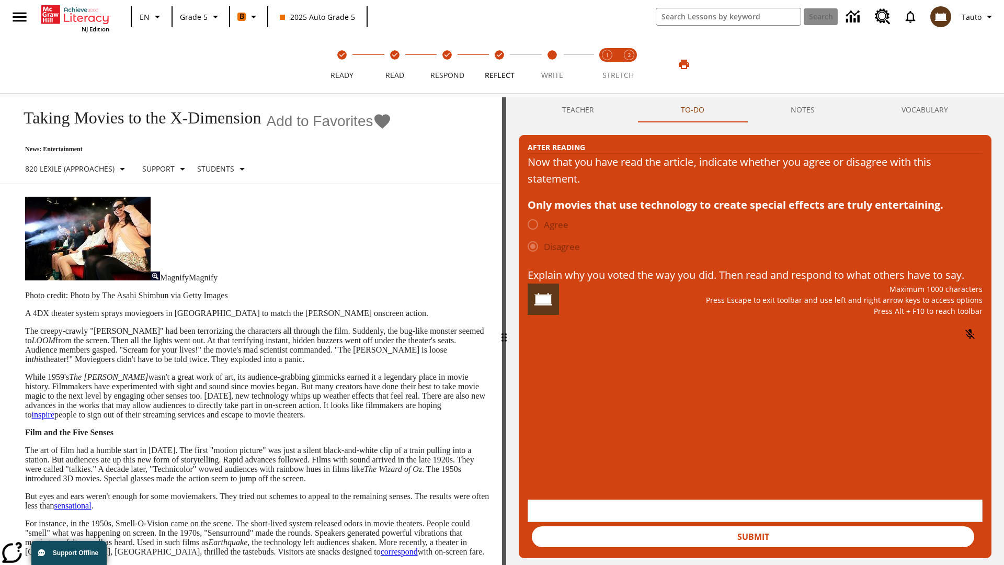
scroll to position [16, 0]
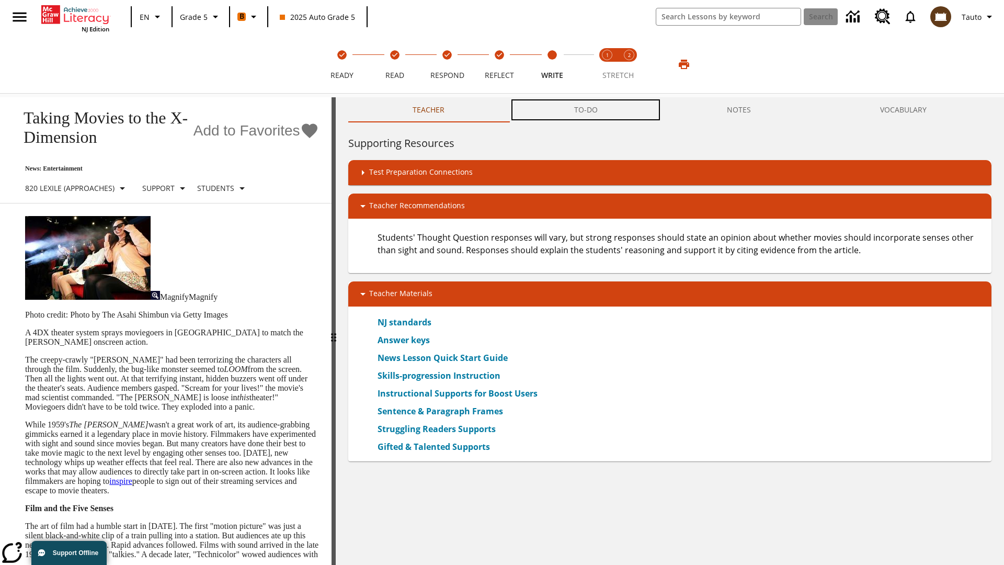
scroll to position [1, 0]
click at [586, 110] on button "TO-DO" at bounding box center [585, 109] width 153 height 25
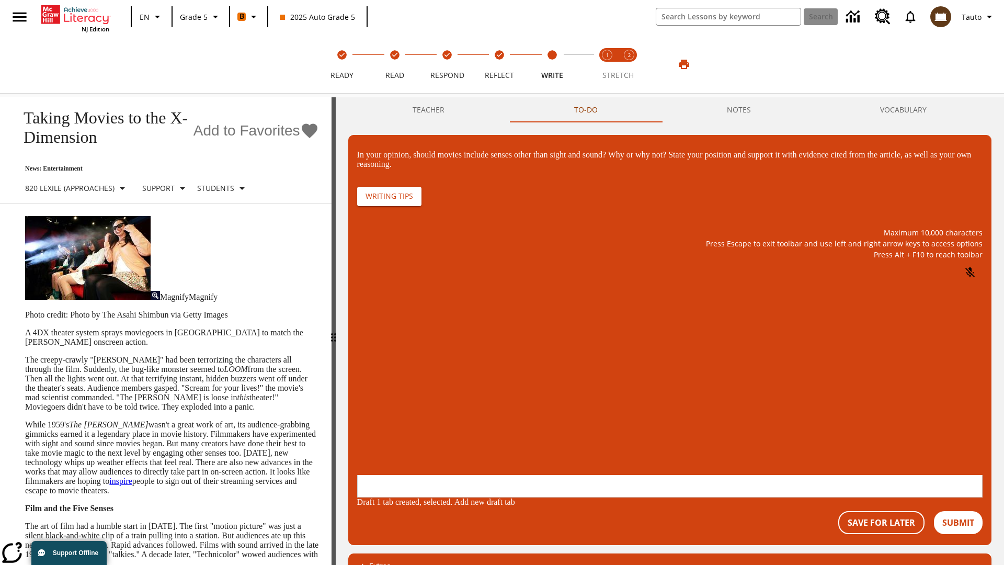
scroll to position [0, 0]
click at [509, 408] on p "\a\9In your opinion, should movies include senses other than sight and sound? W…" at bounding box center [435, 406] width 148 height 9
click at [958, 511] on button "Submit" at bounding box center [958, 522] width 49 height 23
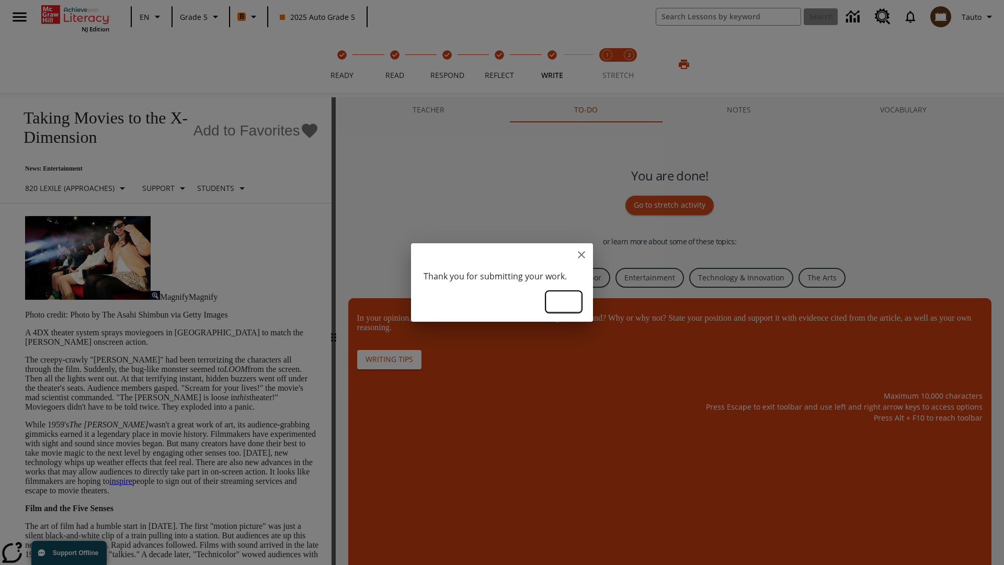
click at [564, 301] on button "Ok" at bounding box center [563, 301] width 33 height 19
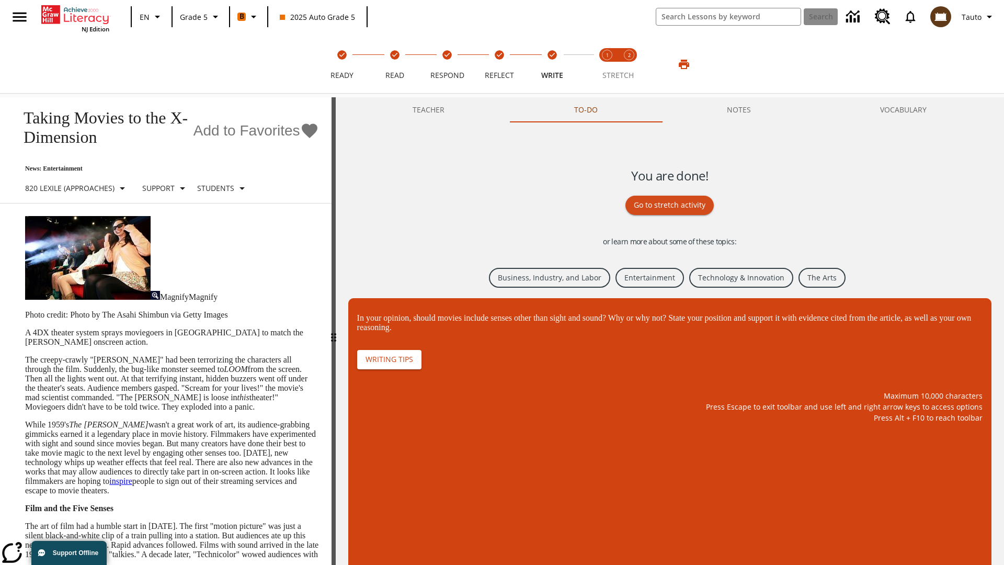
click at [548, 277] on link "Business, Industry, and Labor" at bounding box center [549, 278] width 121 height 20
